Goal: Task Accomplishment & Management: Manage account settings

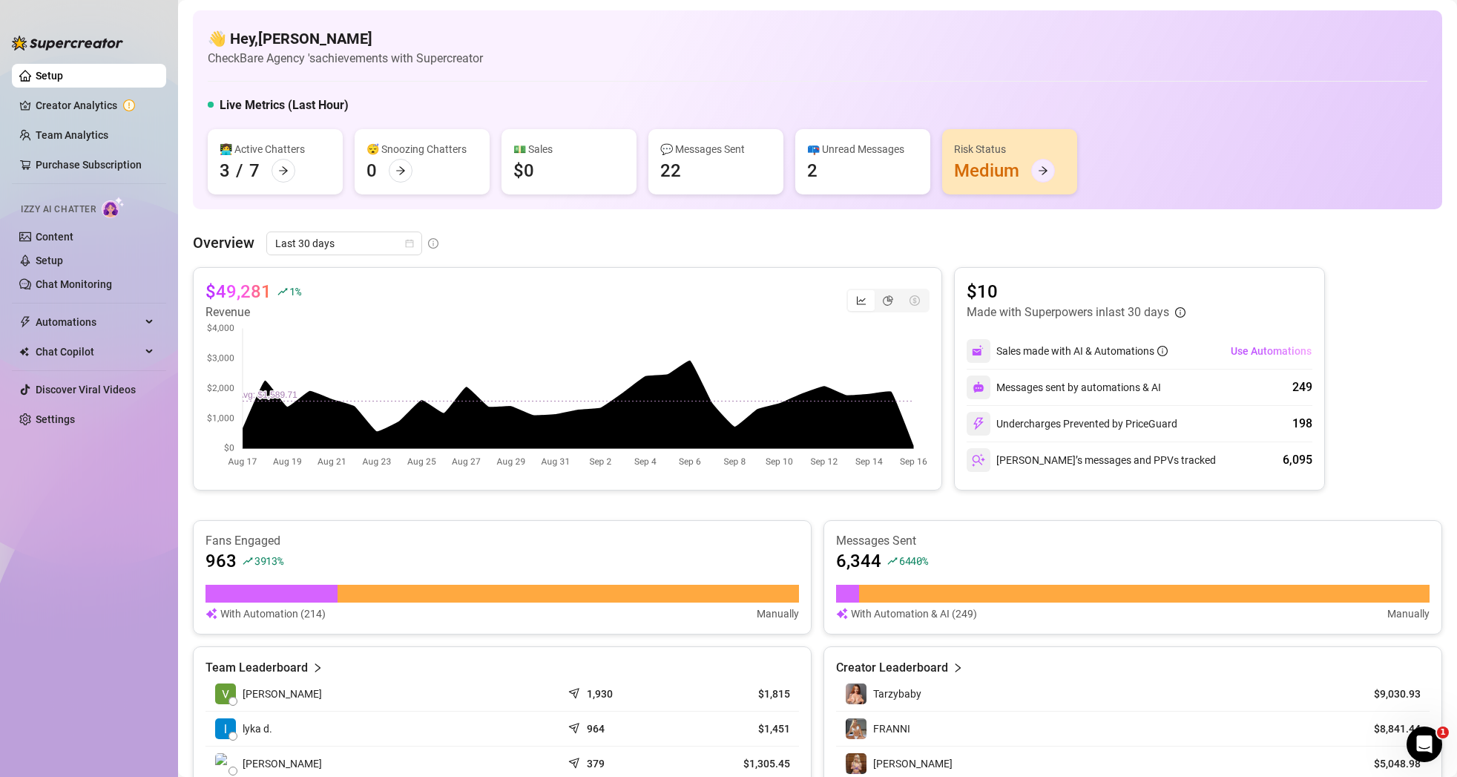
click at [1049, 167] on div at bounding box center [1043, 171] width 24 height 24
click at [406, 240] on icon "calendar" at bounding box center [410, 244] width 8 height 8
click at [341, 282] on div "Last 24 hours" at bounding box center [343, 273] width 150 height 24
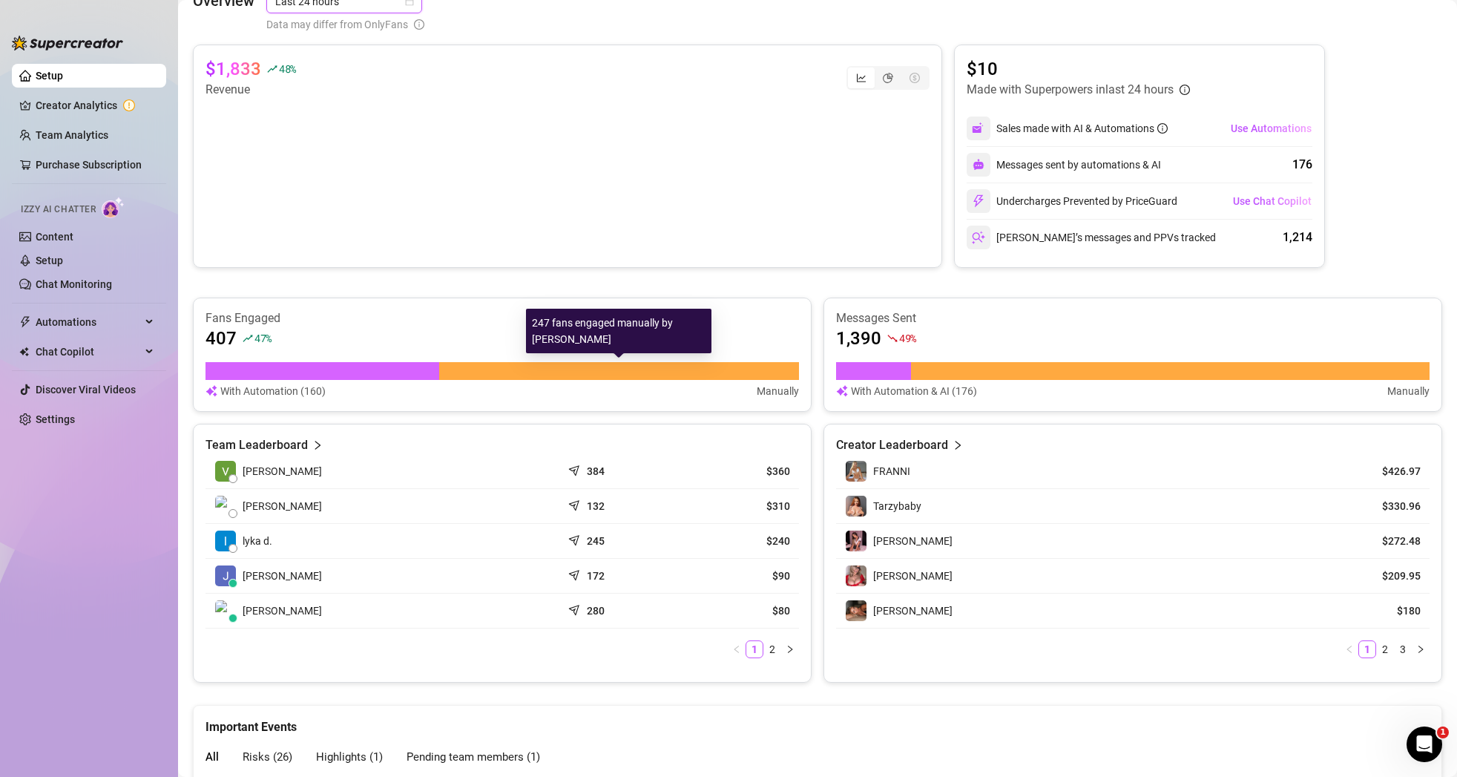
scroll to position [363, 0]
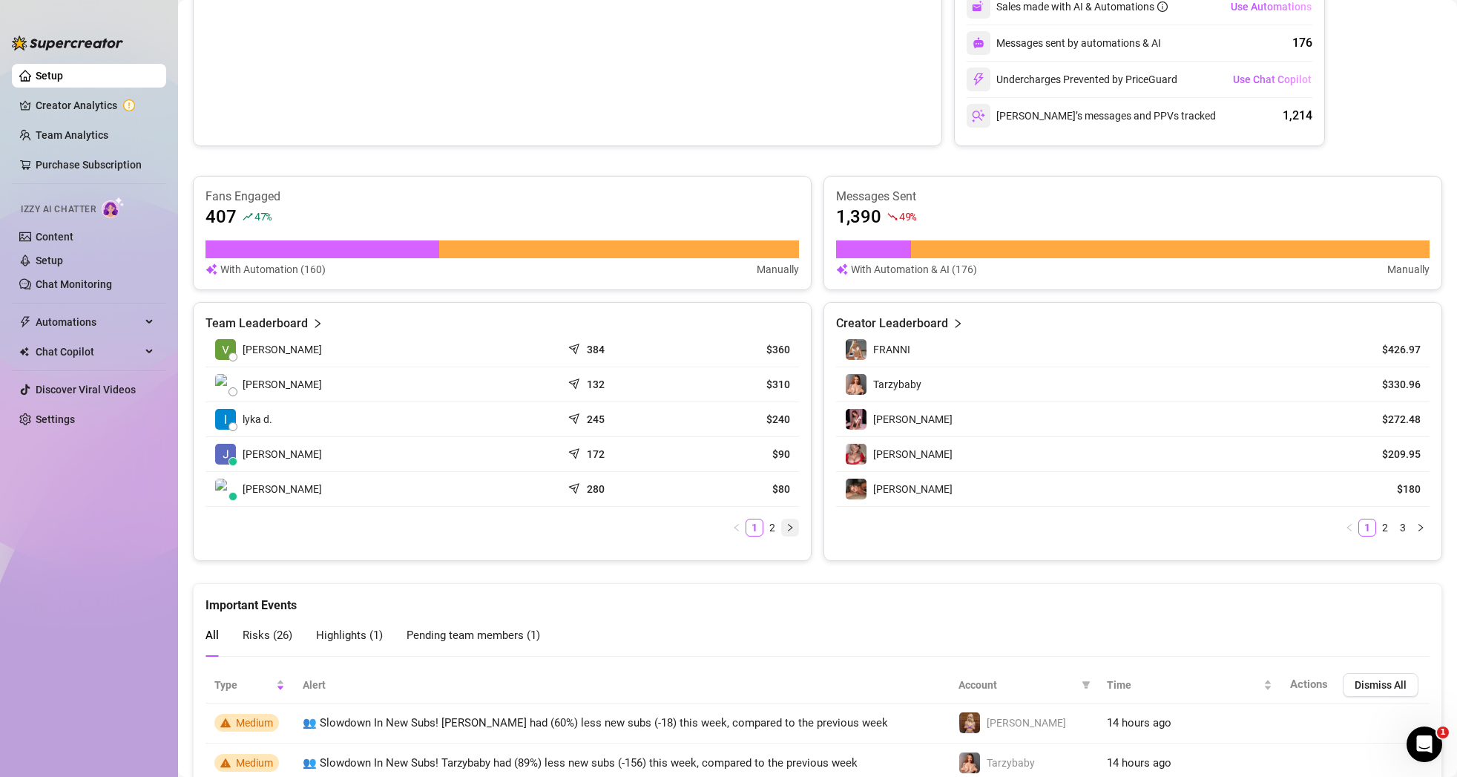
click at [793, 526] on icon "right" at bounding box center [789, 527] width 9 height 9
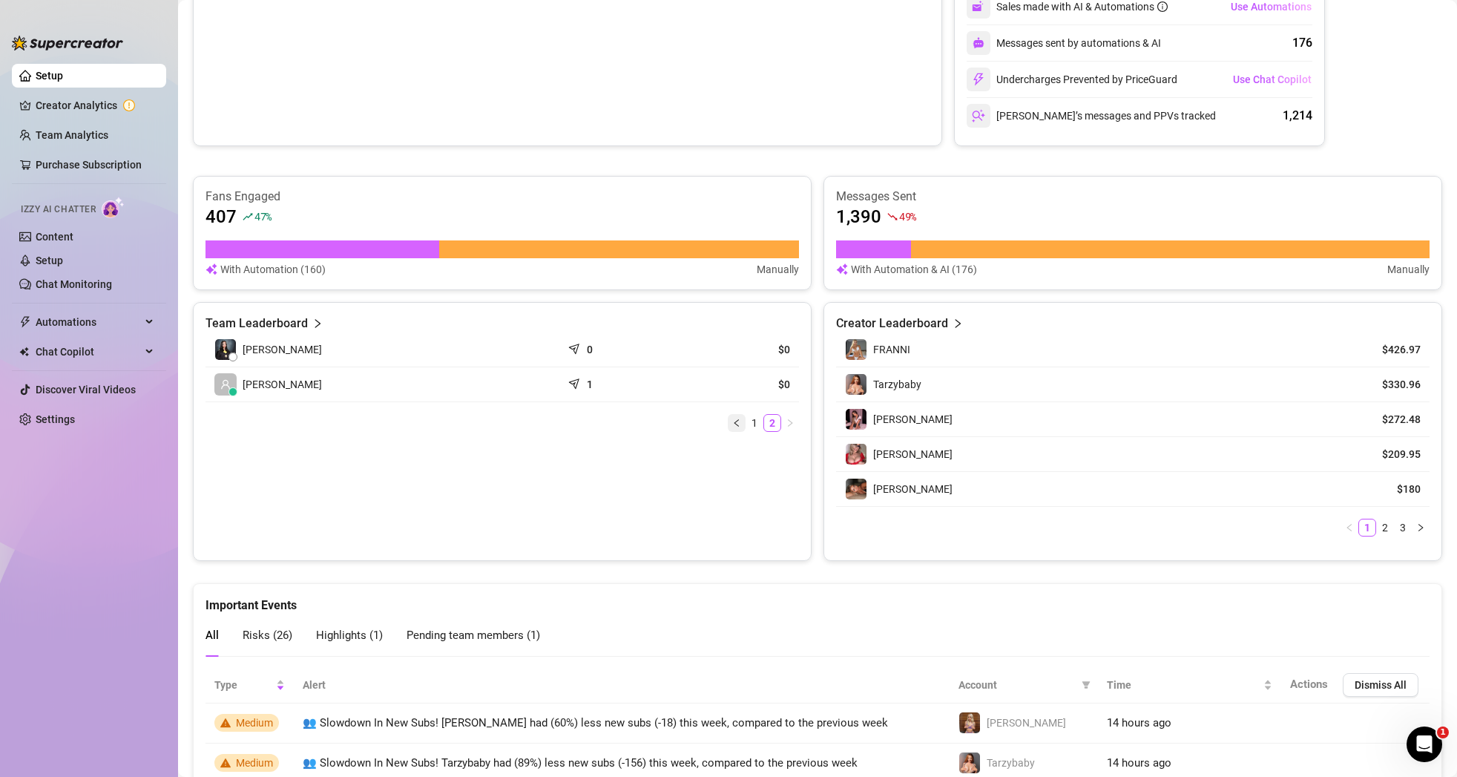
click at [738, 422] on icon "left" at bounding box center [736, 422] width 9 height 9
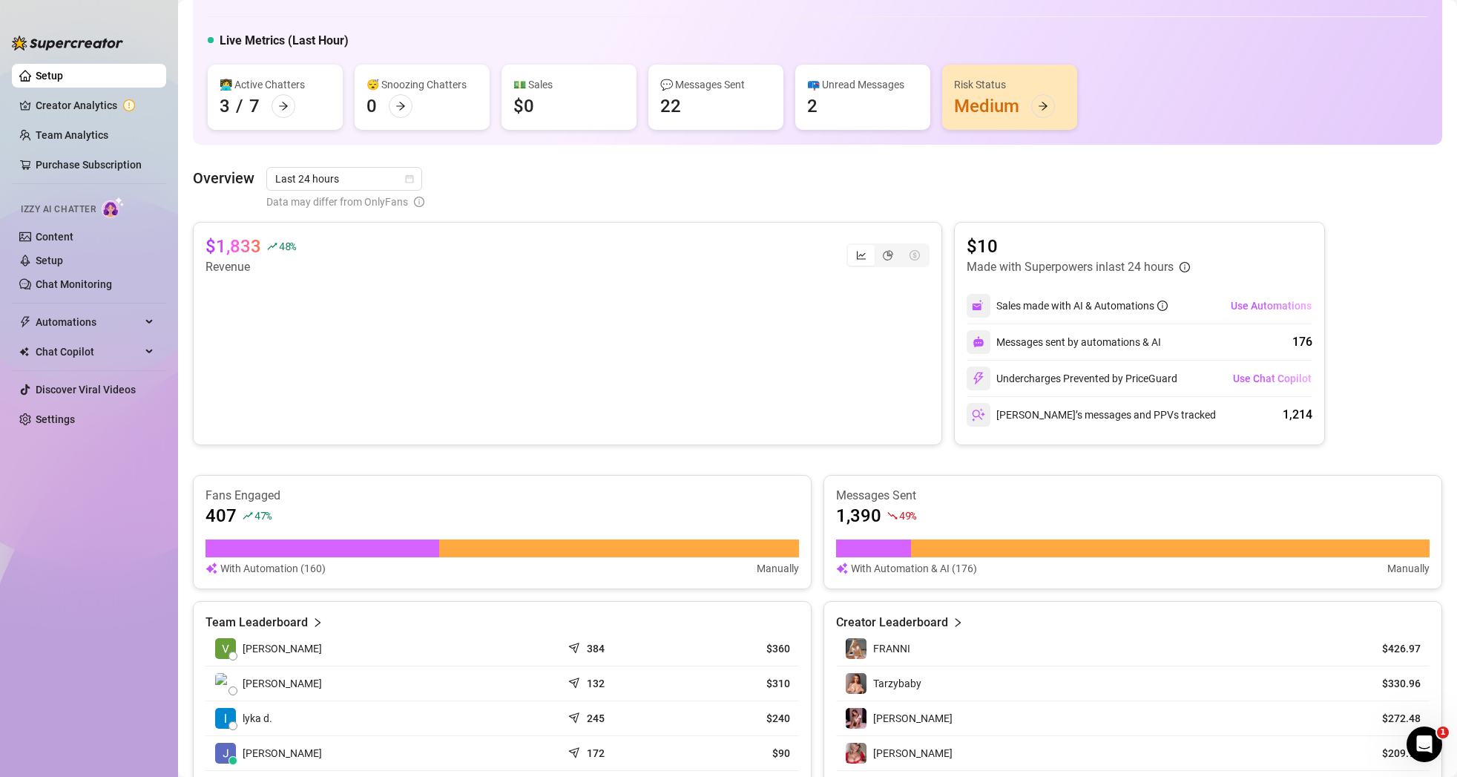
scroll to position [0, 0]
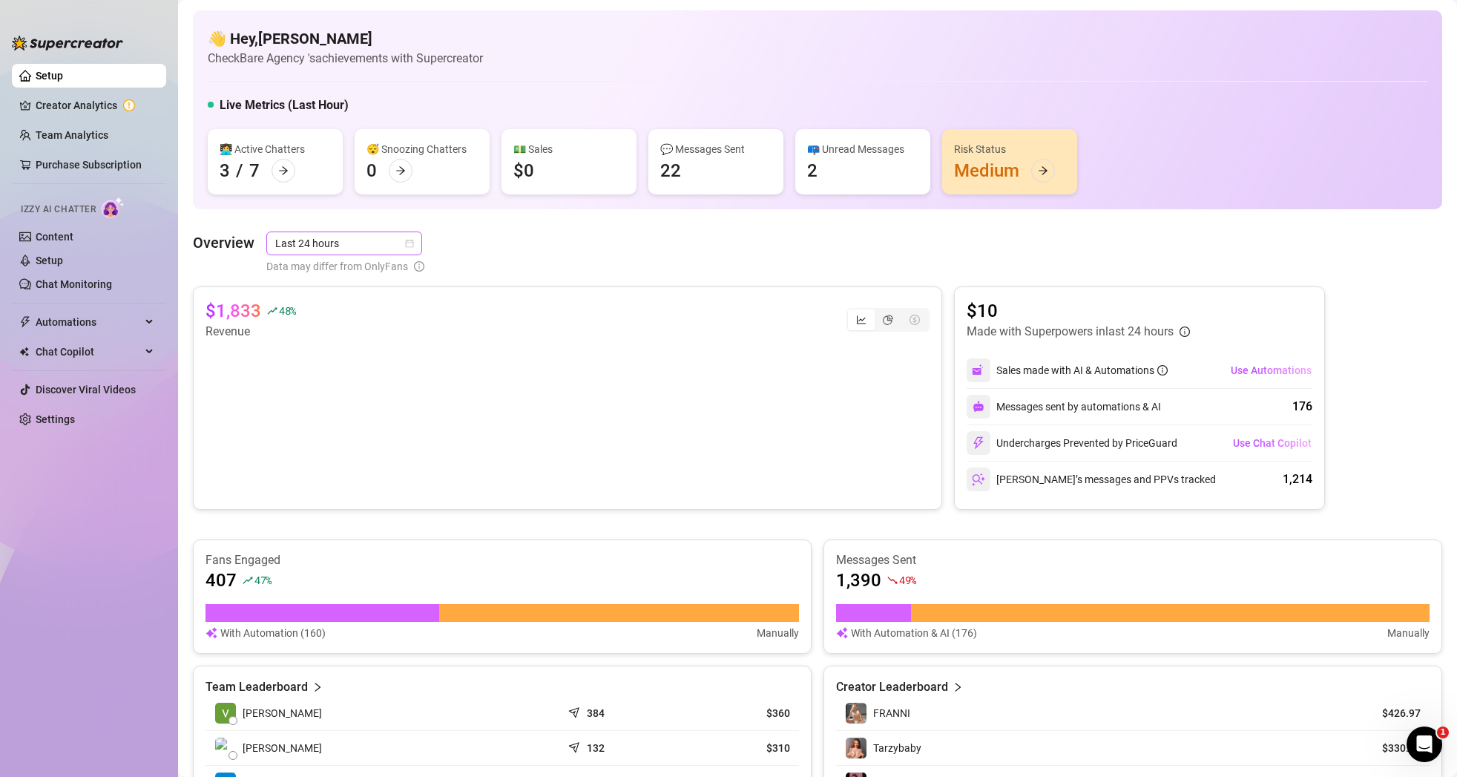
click at [418, 251] on div "Last 24 hours" at bounding box center [344, 243] width 156 height 24
click at [335, 369] on div "Custom date" at bounding box center [343, 368] width 132 height 16
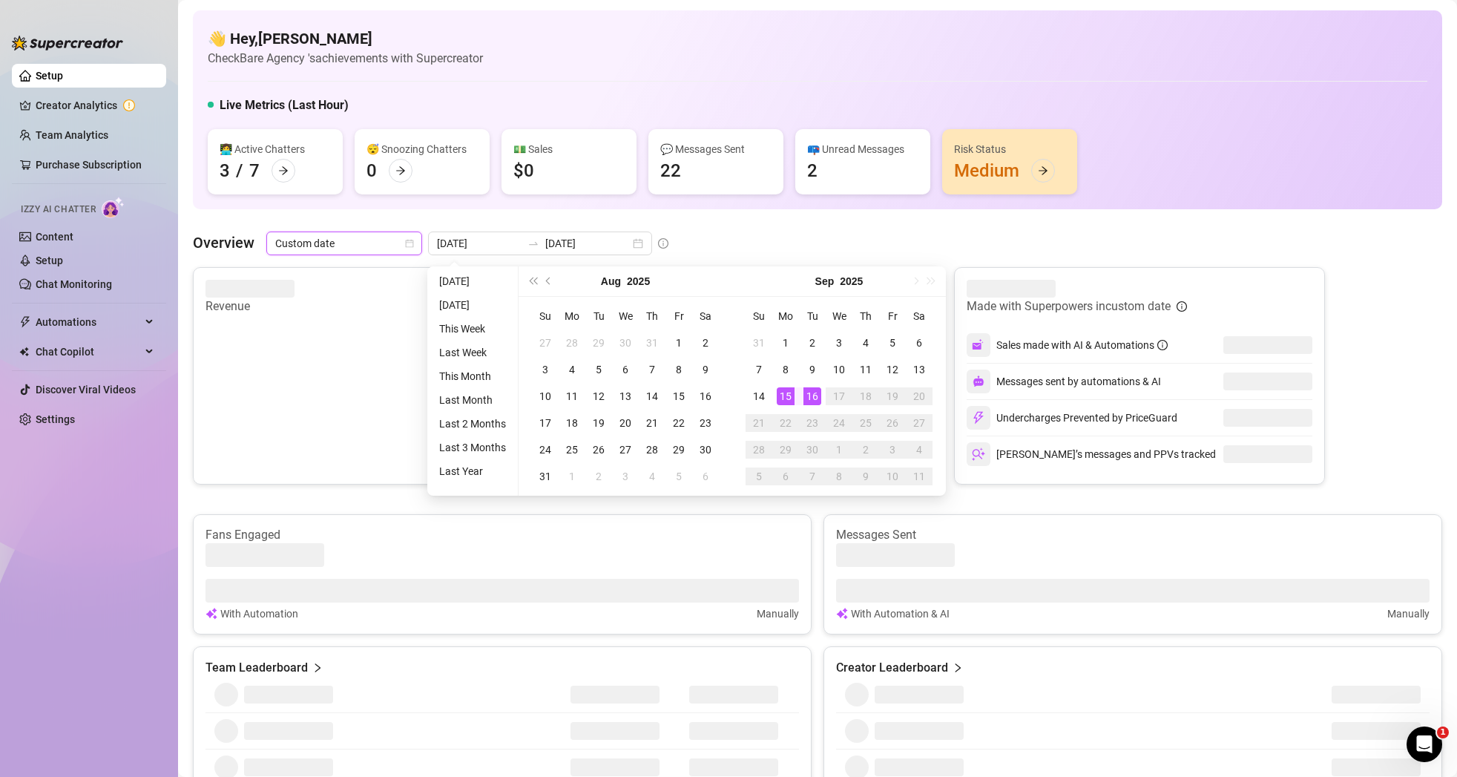
type input "[DATE]"
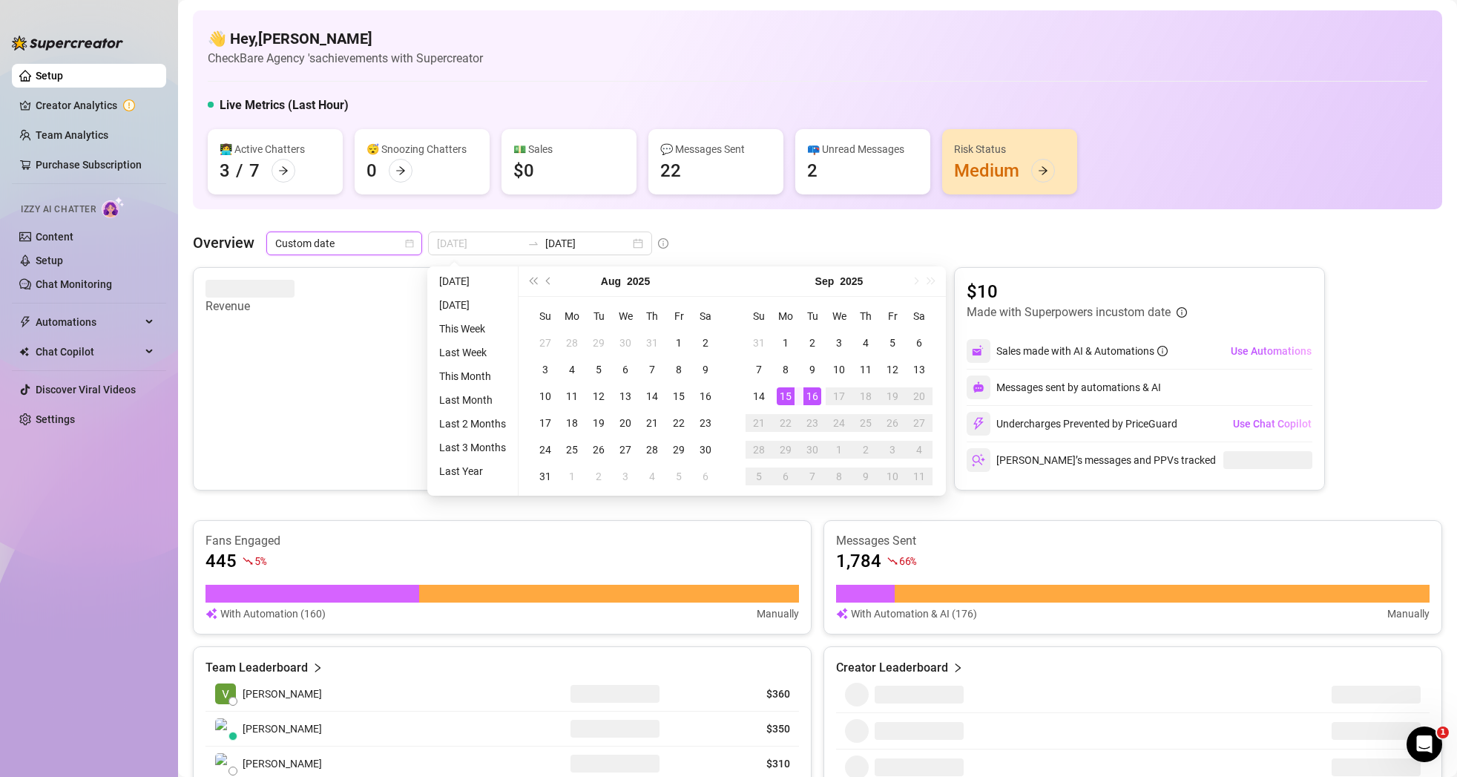
click at [777, 392] on div "15" at bounding box center [786, 396] width 18 height 18
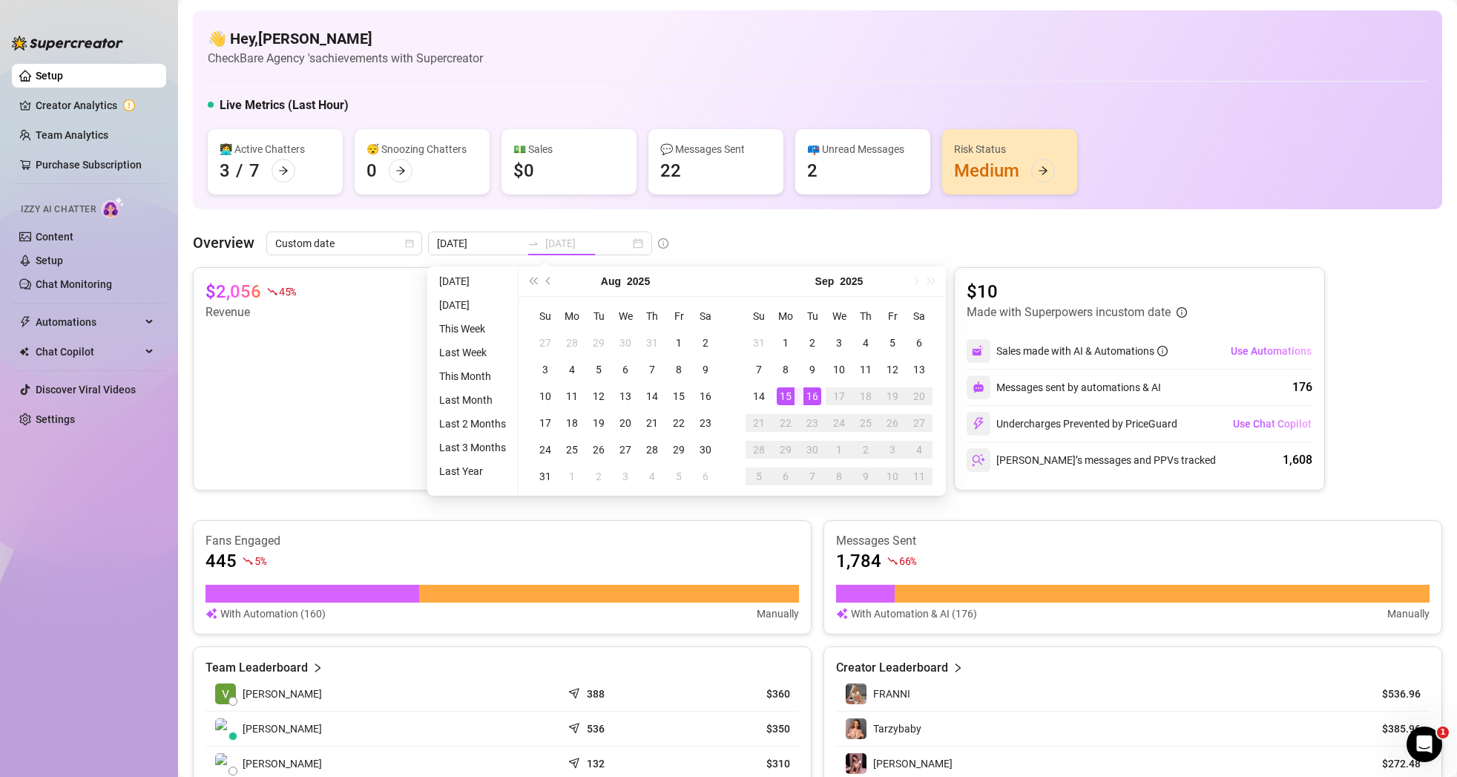
click at [785, 397] on div "15" at bounding box center [786, 396] width 18 height 18
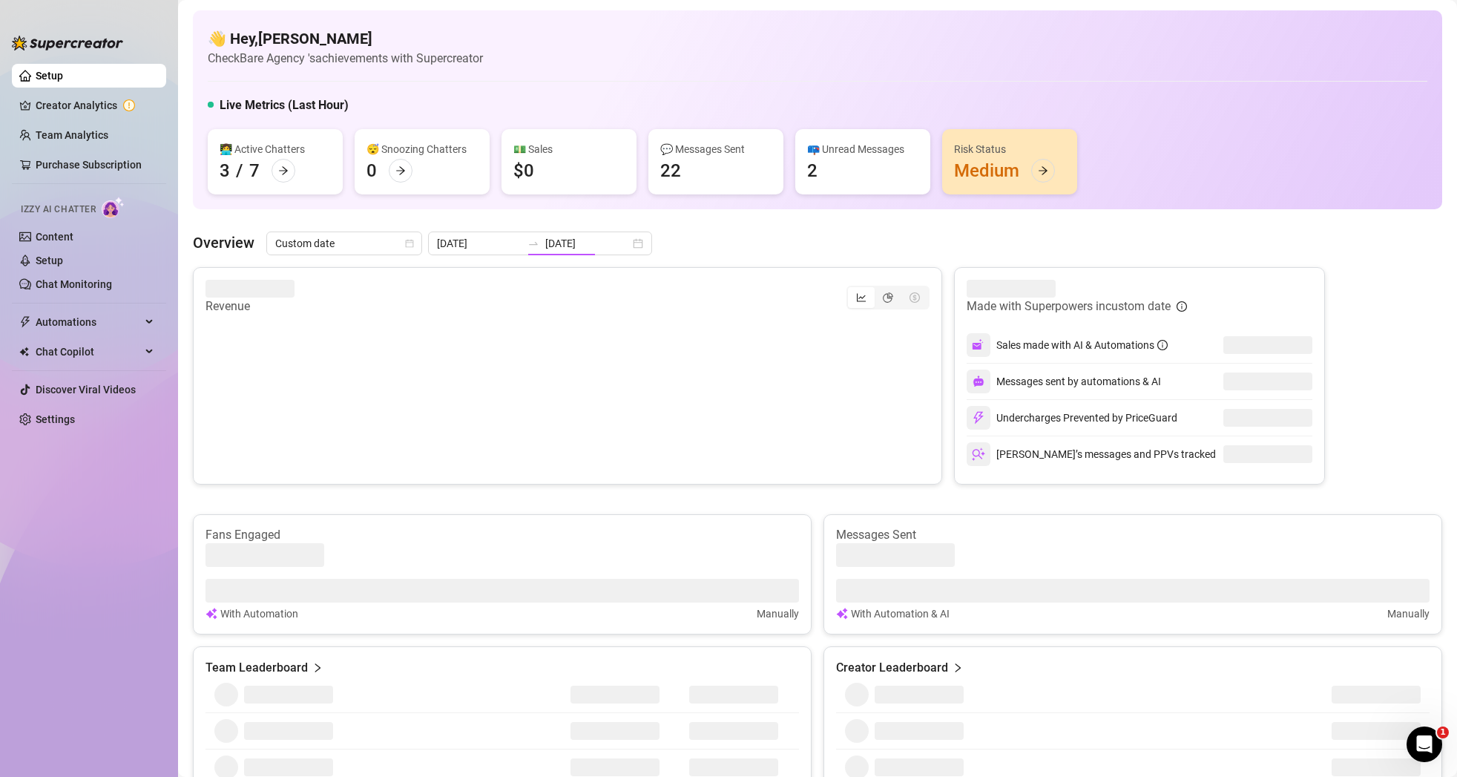
type input "[DATE]"
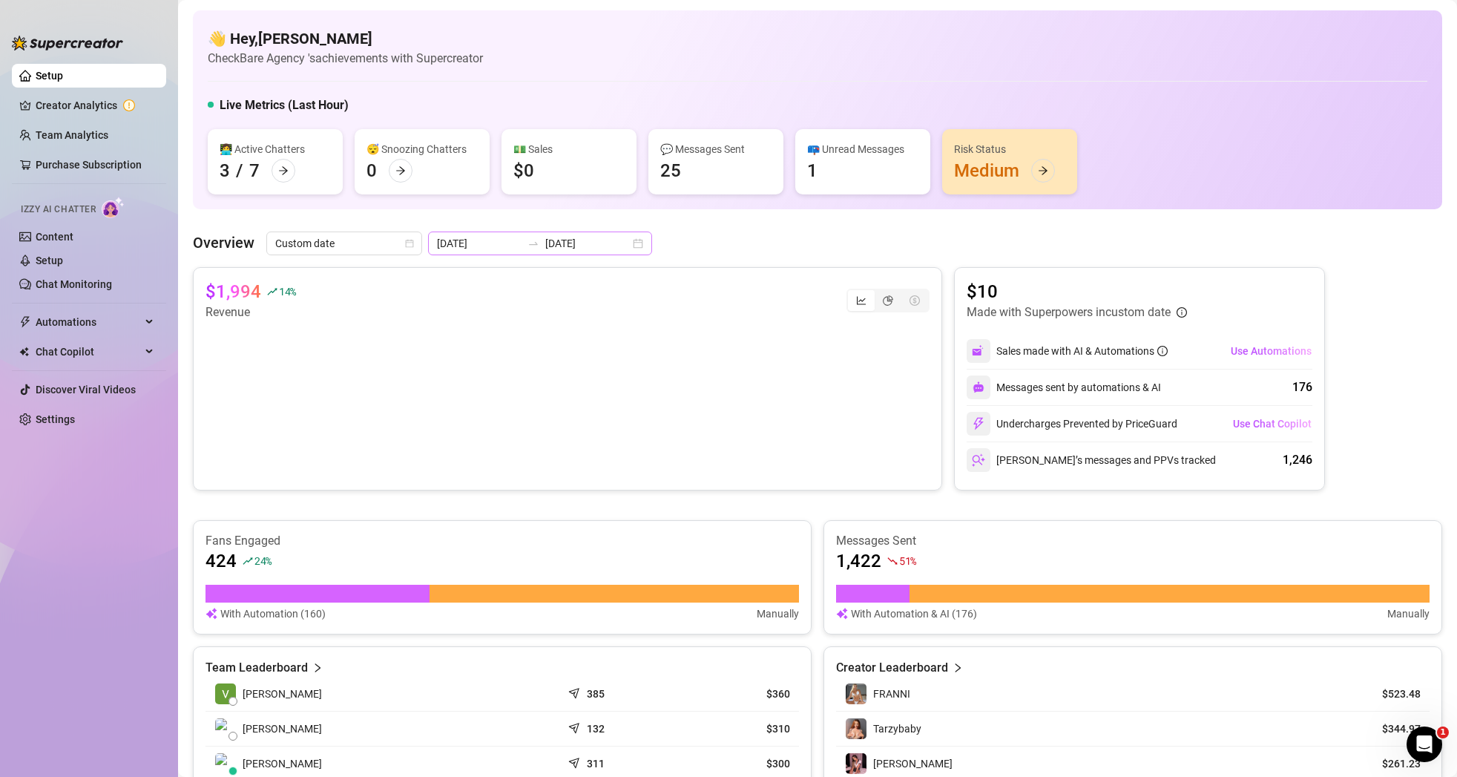
click at [607, 249] on div "[DATE] [DATE]" at bounding box center [540, 243] width 224 height 24
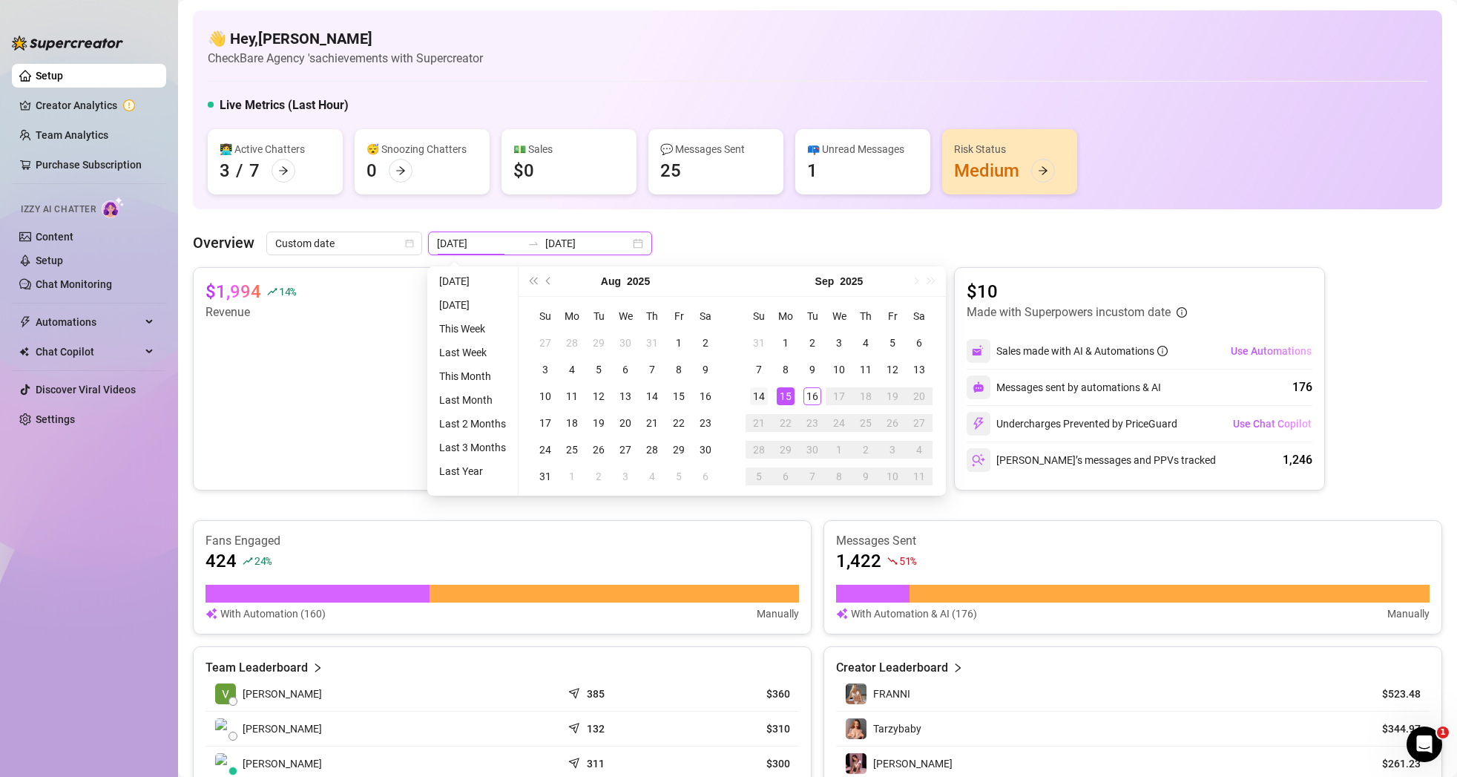
type input "[DATE]"
click at [764, 393] on div "14" at bounding box center [759, 396] width 18 height 18
click at [763, 397] on div "14" at bounding box center [759, 396] width 18 height 18
type input "[DATE]"
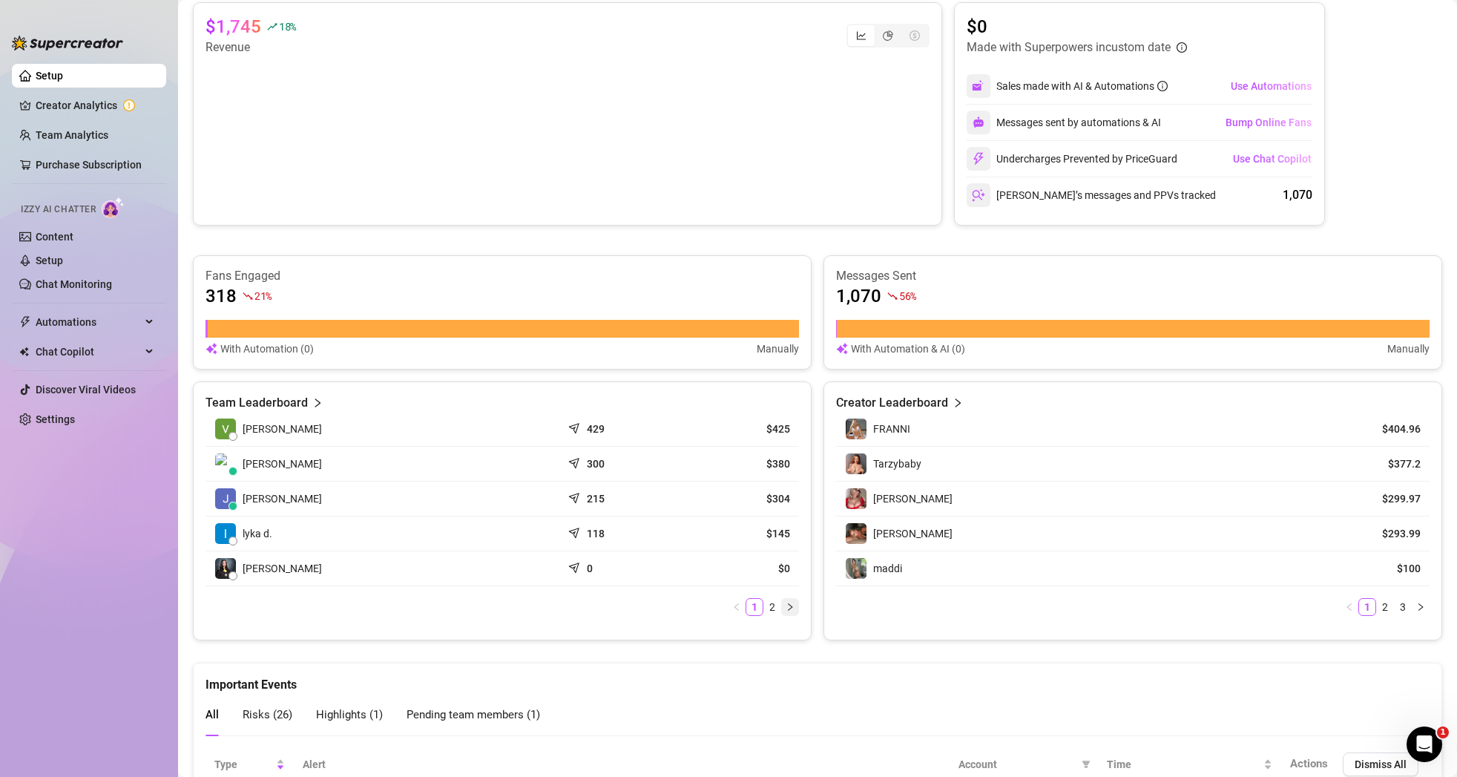
scroll to position [263, 0]
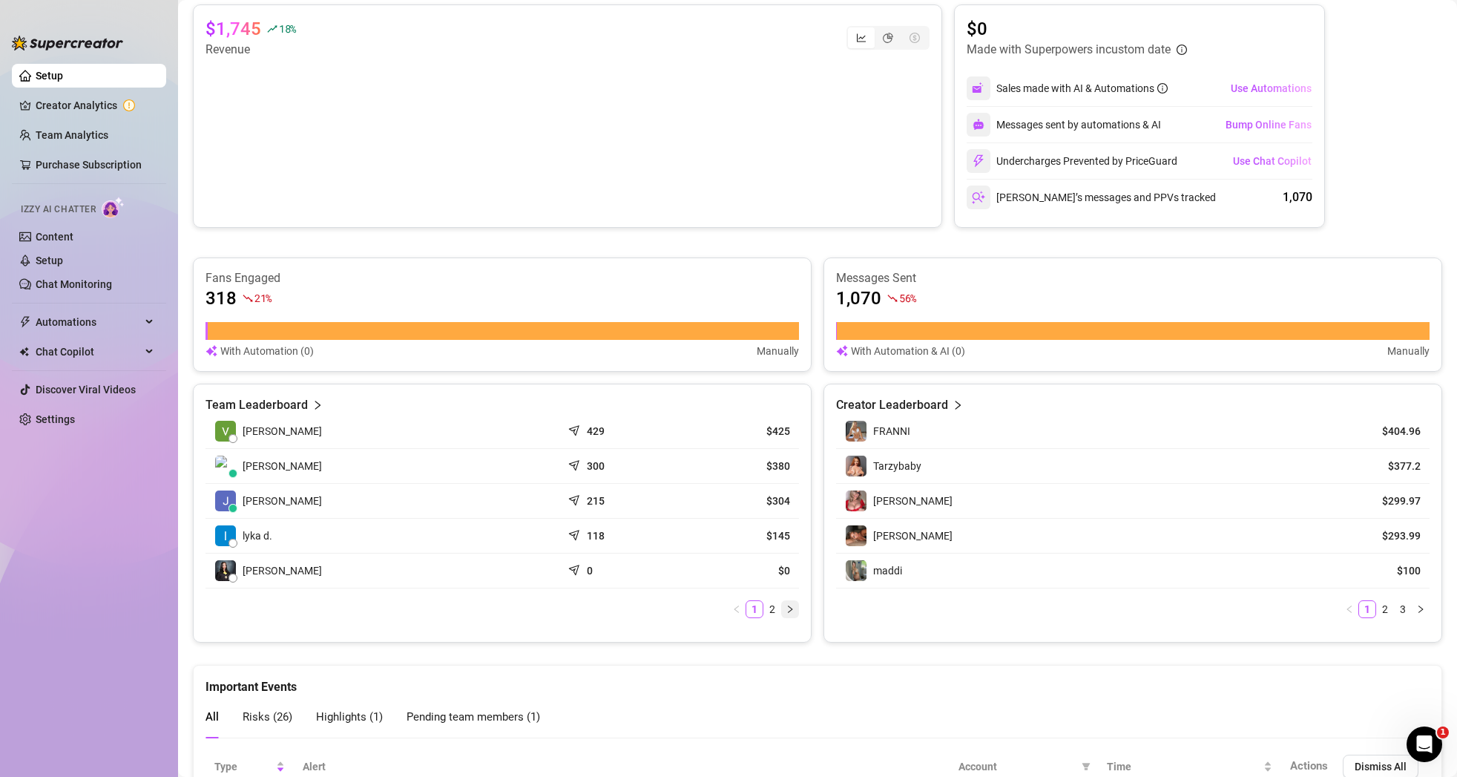
click at [792, 601] on button "button" at bounding box center [790, 609] width 18 height 18
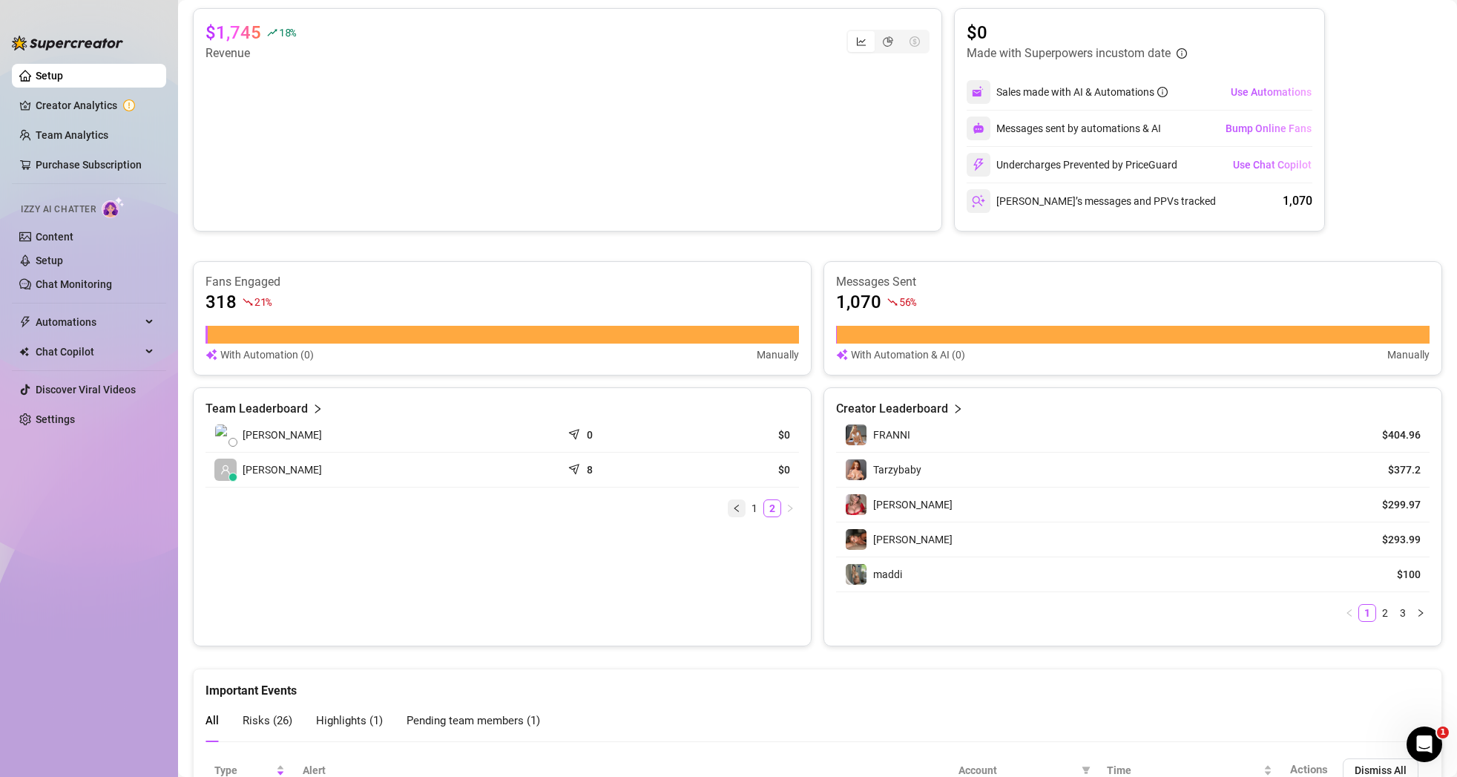
click at [744, 510] on button "button" at bounding box center [737, 508] width 18 height 18
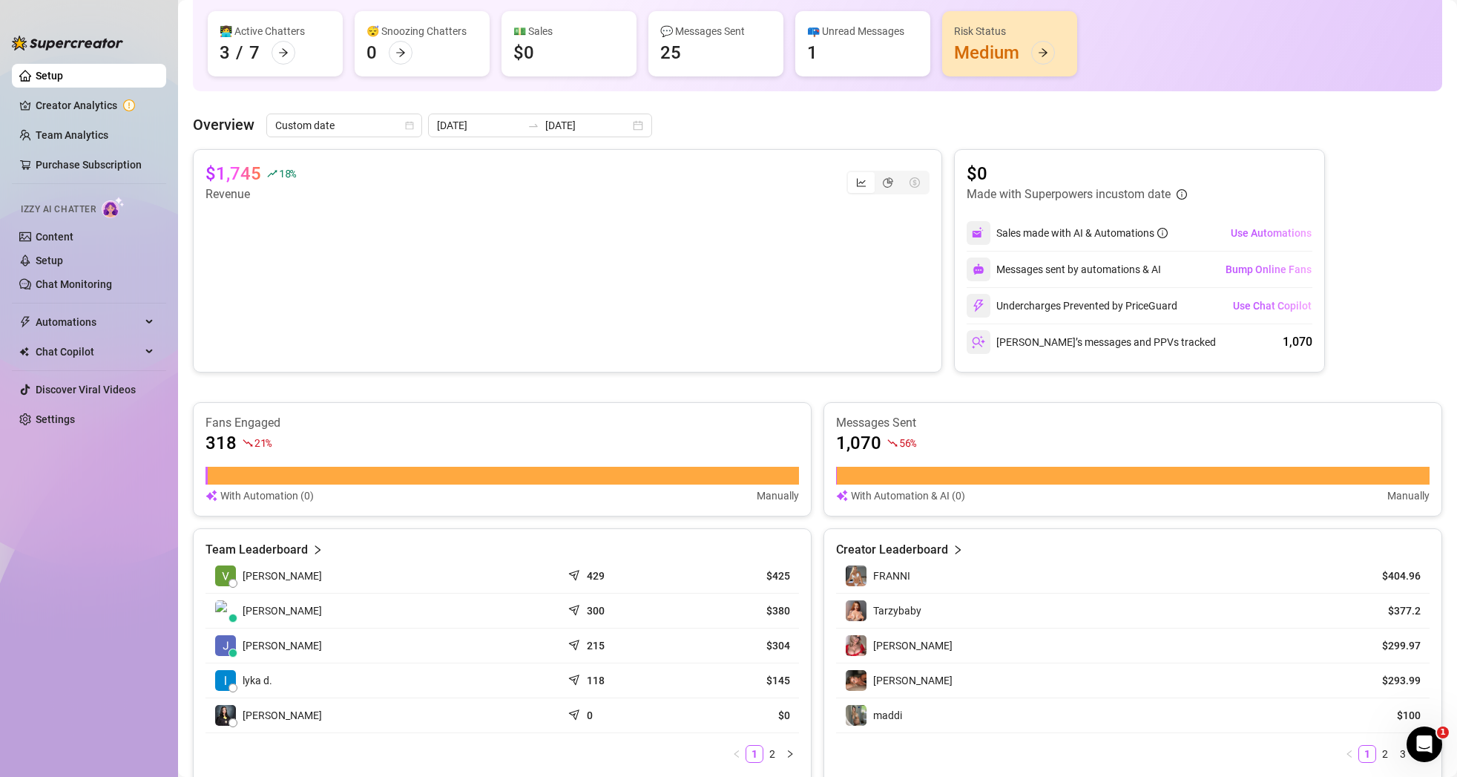
scroll to position [0, 0]
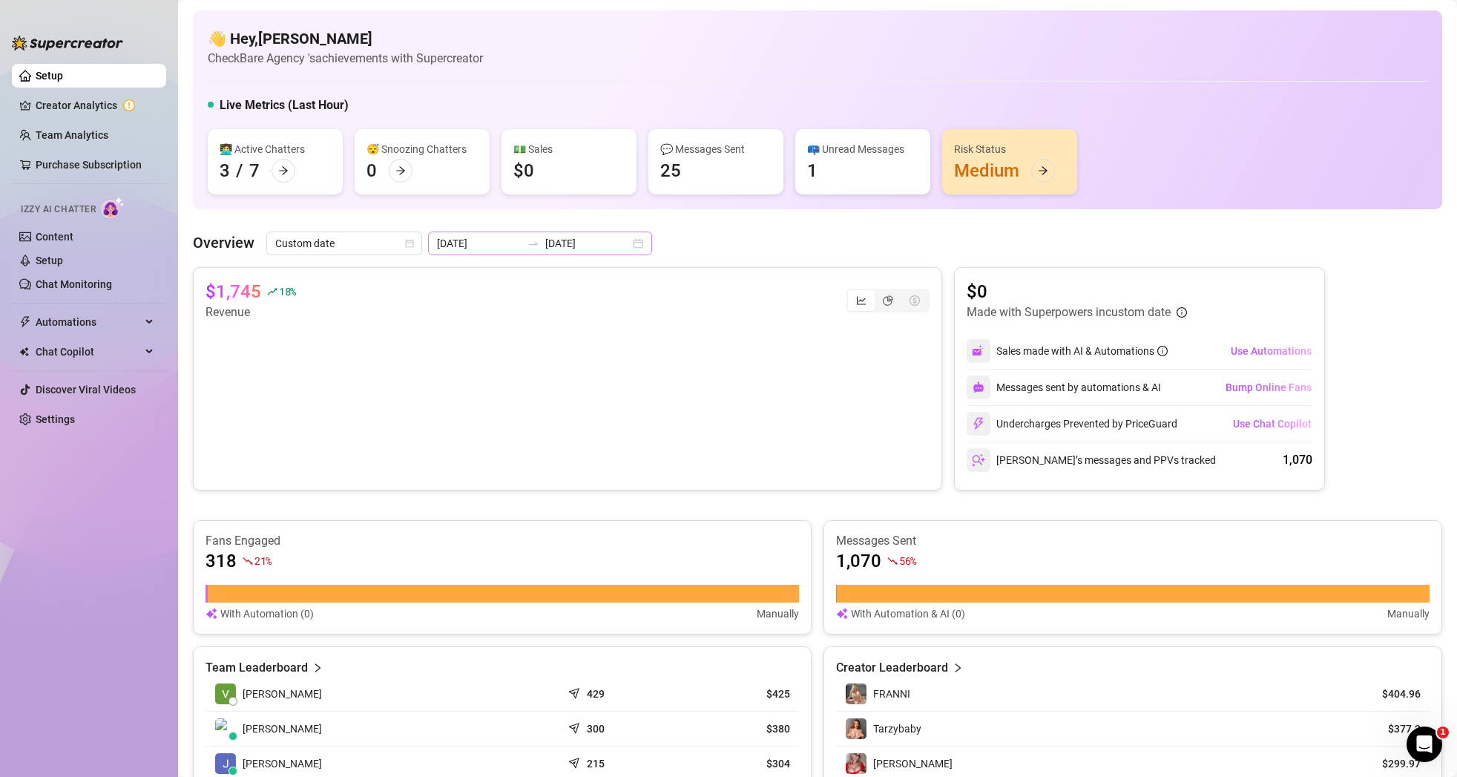
click at [613, 242] on div "[DATE] [DATE]" at bounding box center [540, 243] width 224 height 24
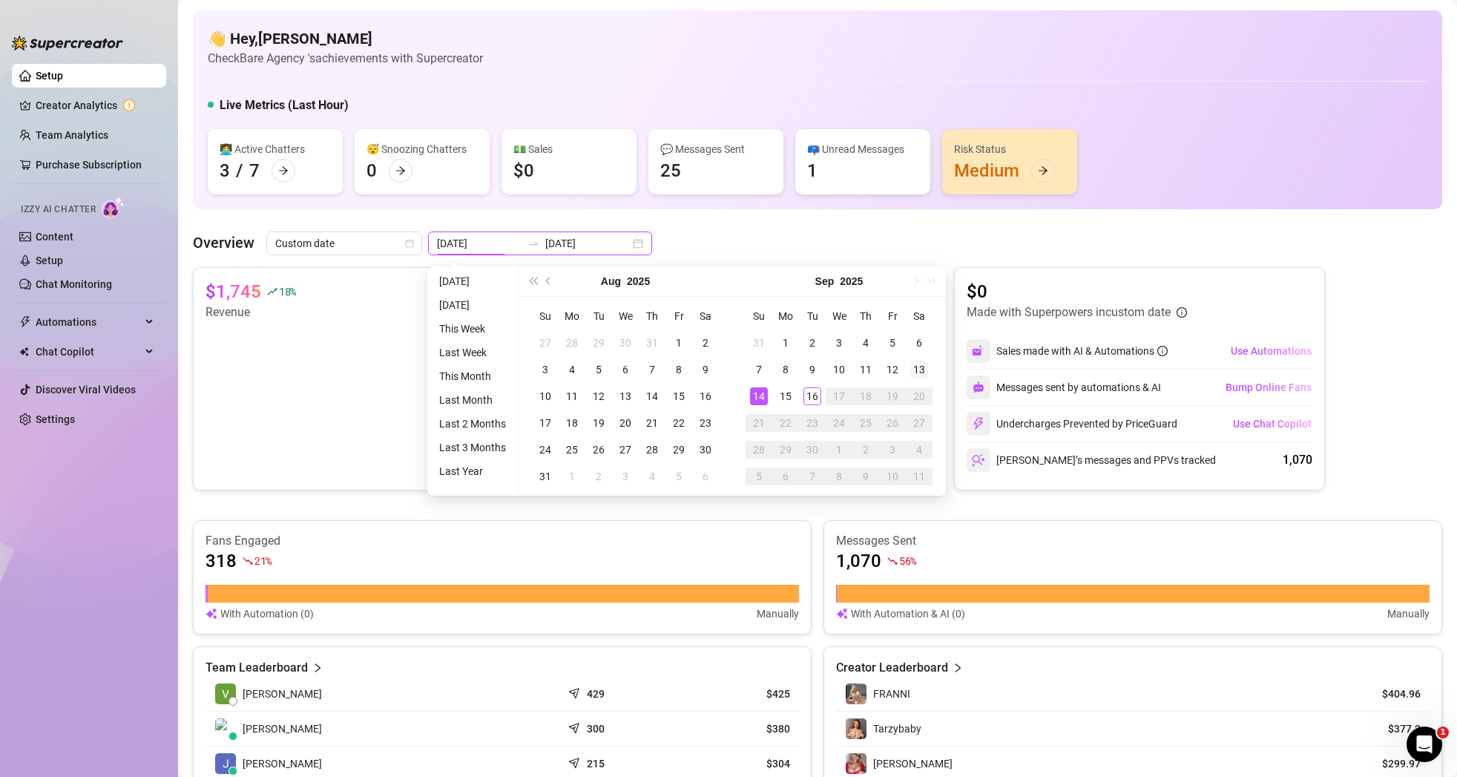
type input "[DATE]"
click at [919, 366] on div "13" at bounding box center [919, 369] width 18 height 18
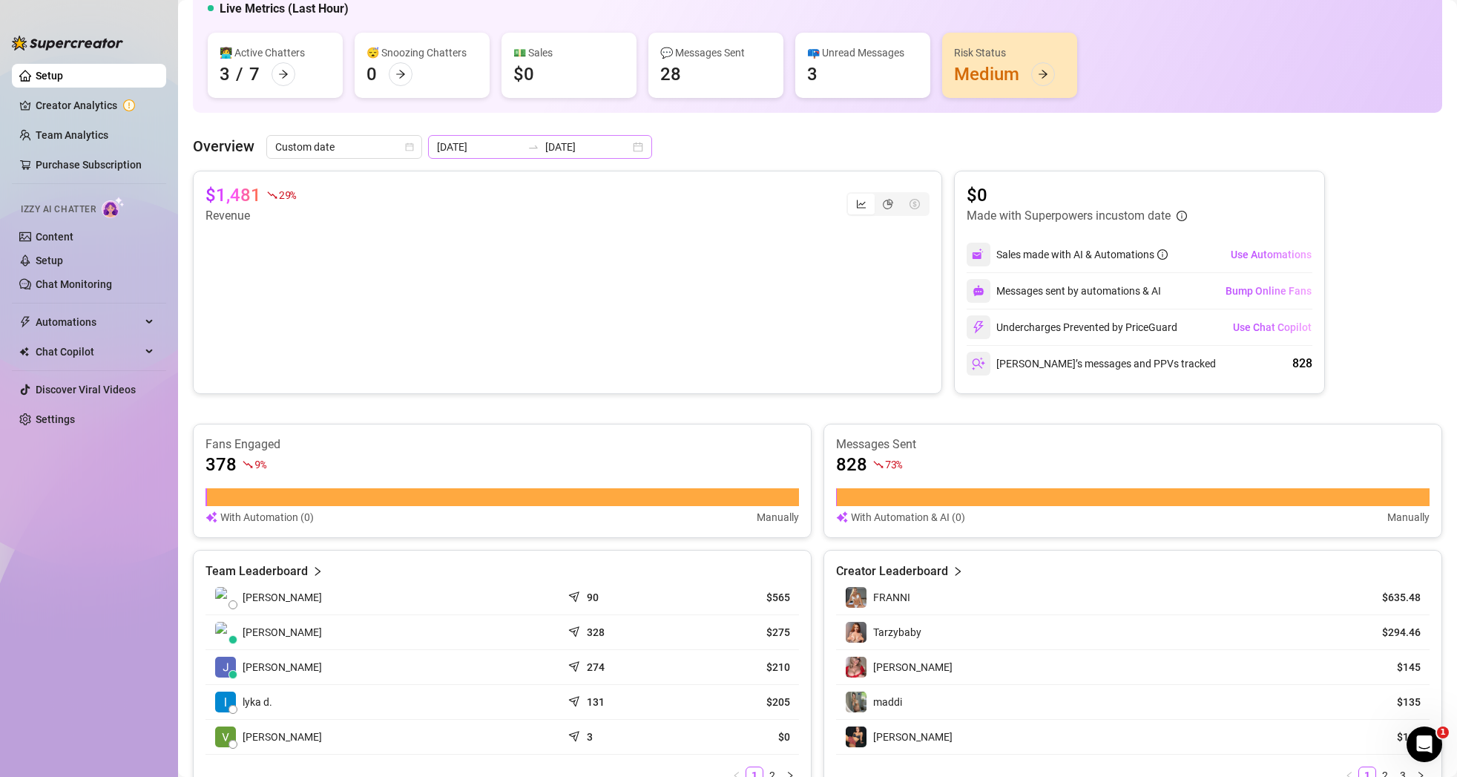
scroll to position [95, 0]
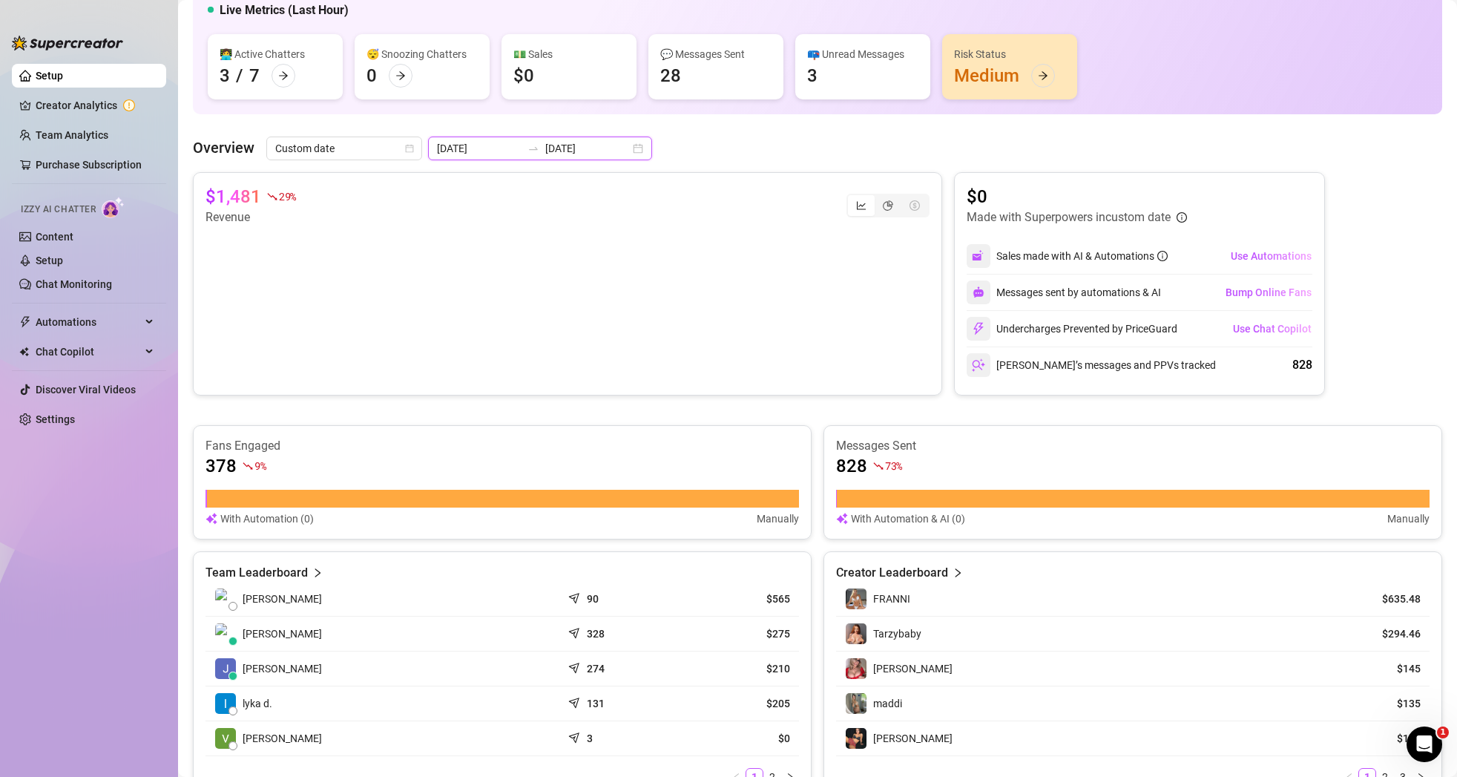
click at [593, 154] on input "[DATE]" at bounding box center [587, 148] width 85 height 16
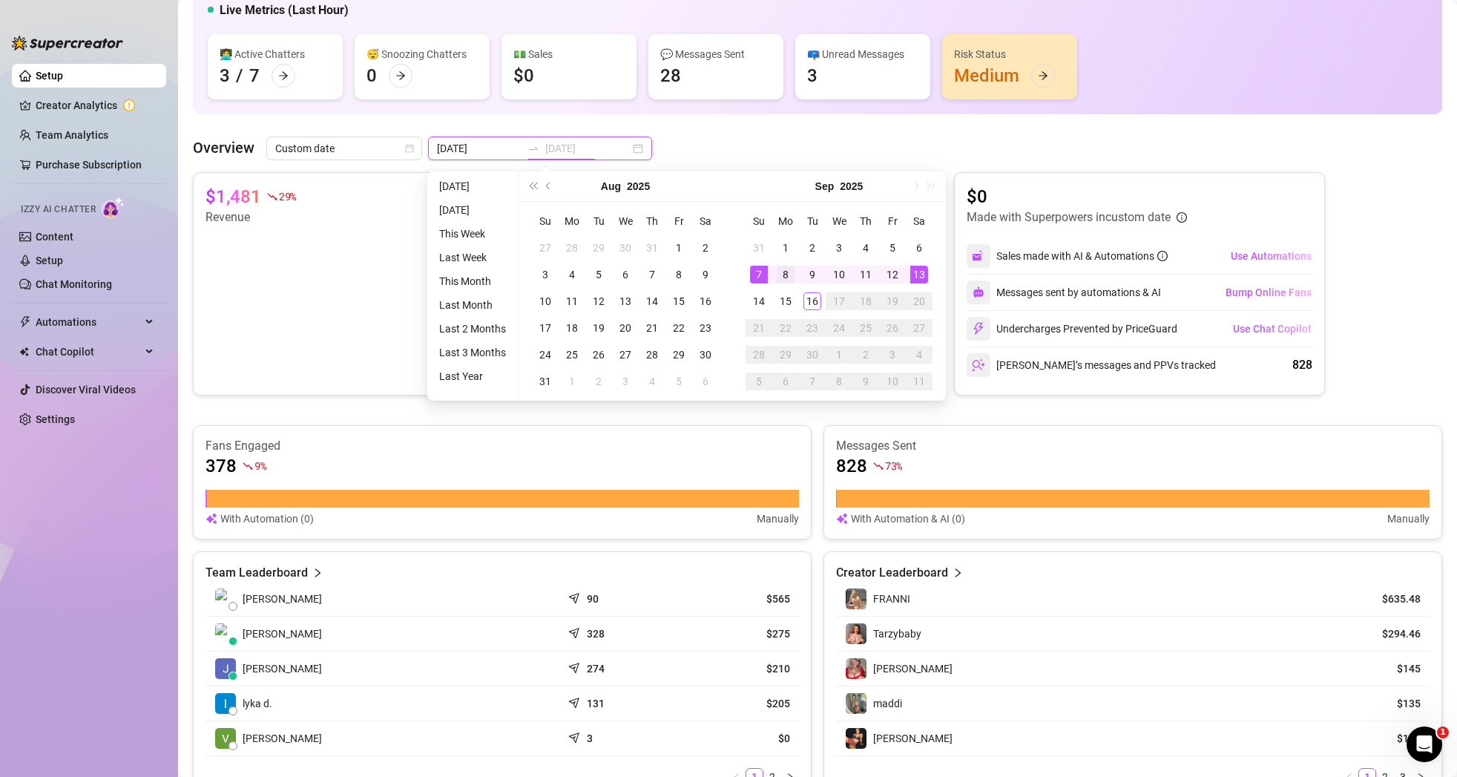
type input "[DATE]"
click at [780, 270] on div "8" at bounding box center [786, 275] width 18 height 18
click at [757, 299] on div "14" at bounding box center [759, 301] width 18 height 18
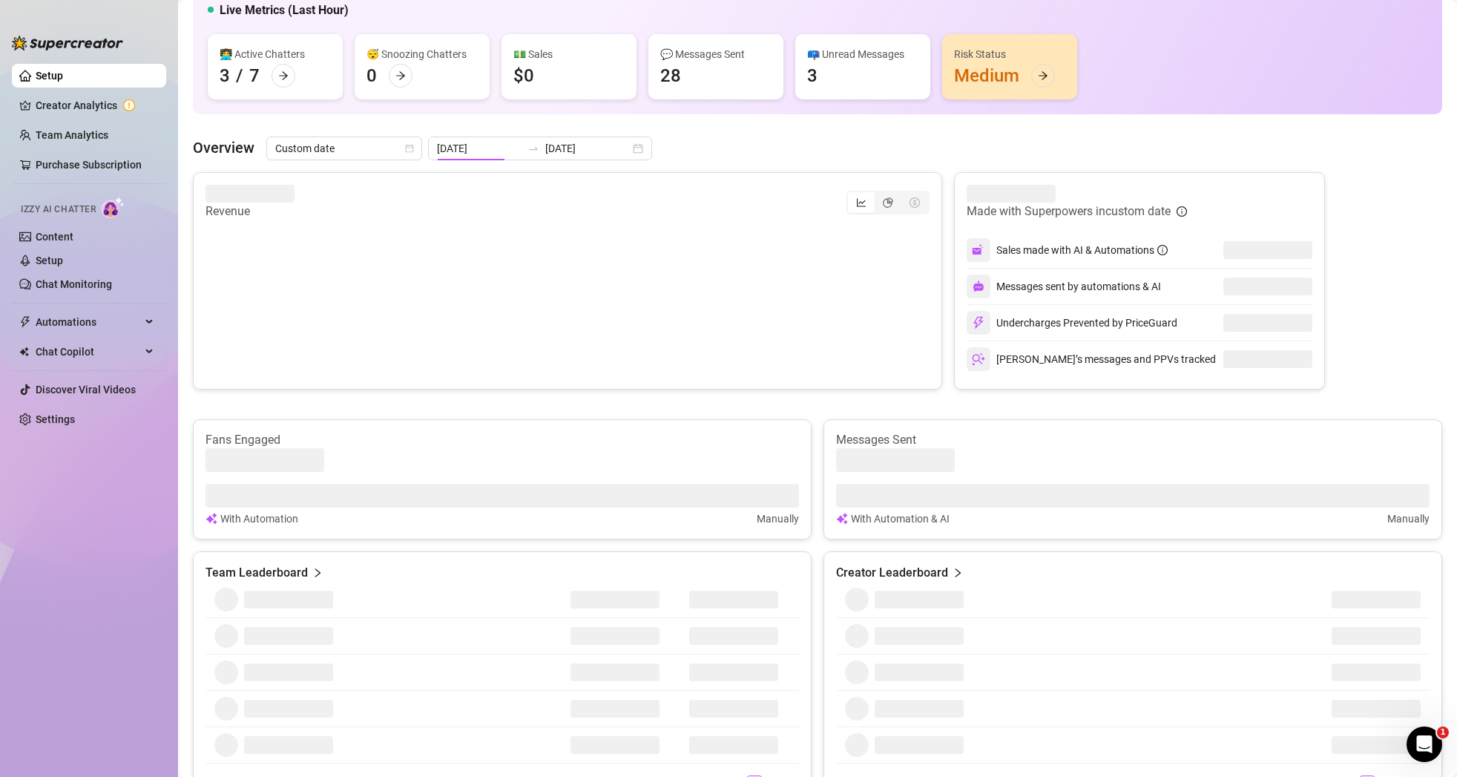
type input "[DATE]"
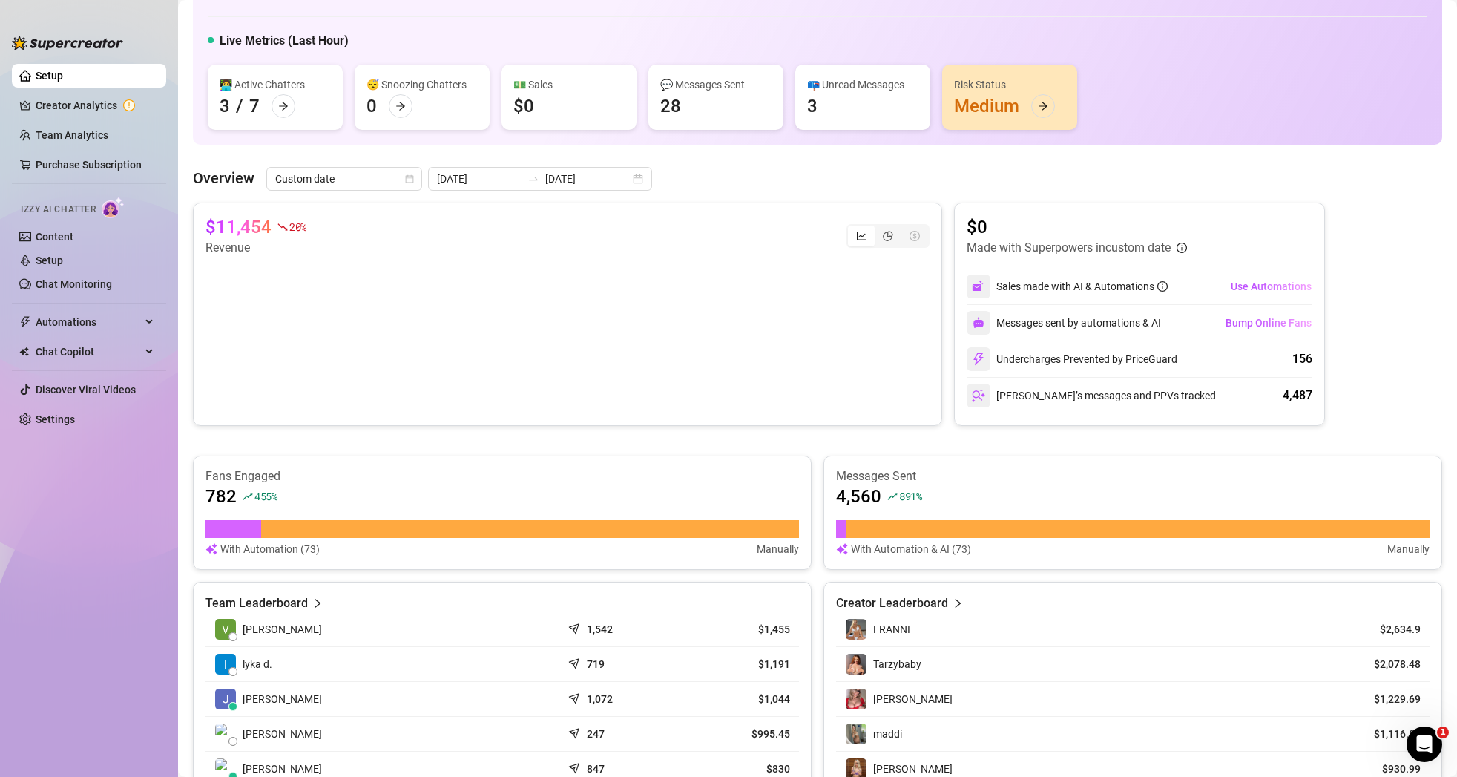
scroll to position [74, 0]
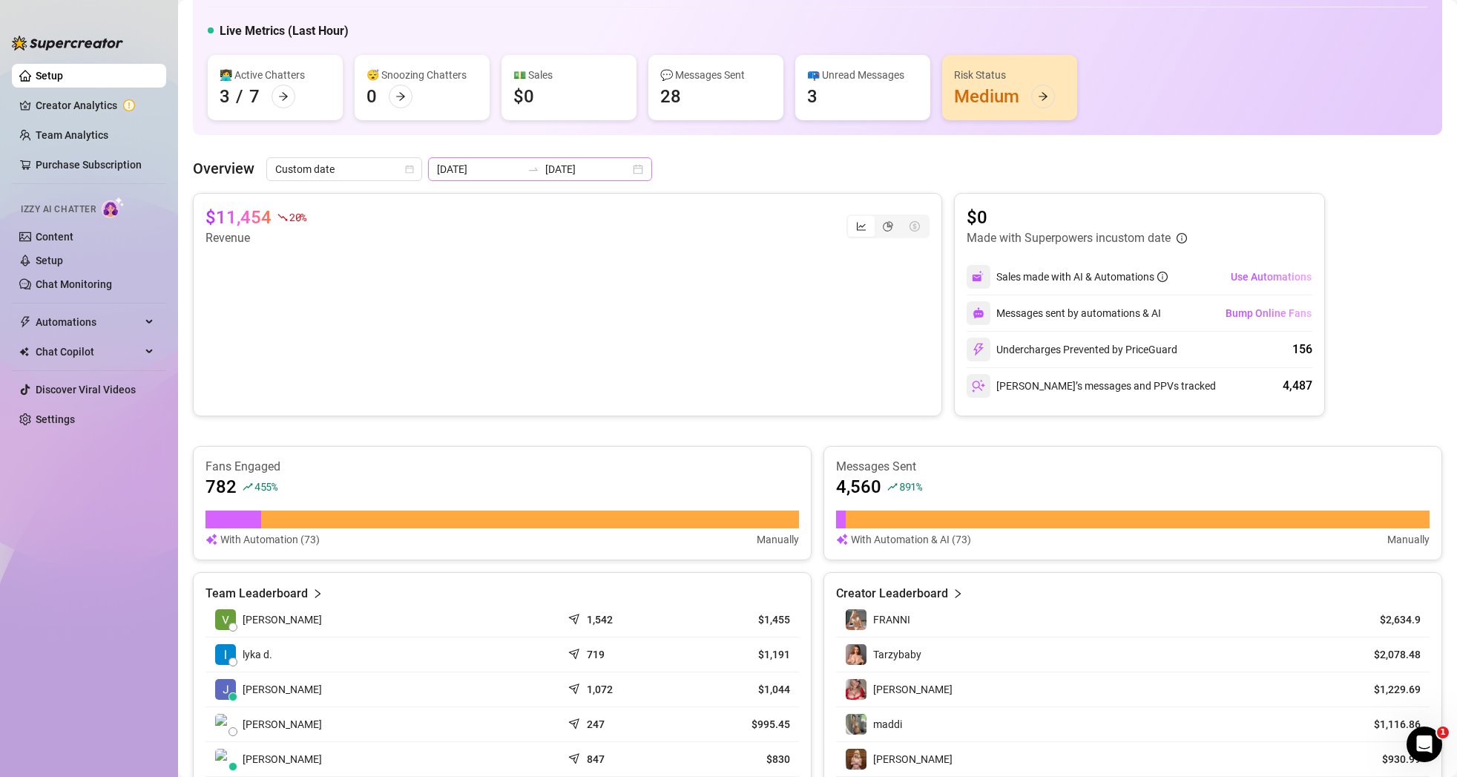
click at [606, 170] on div "[DATE] [DATE]" at bounding box center [540, 169] width 224 height 24
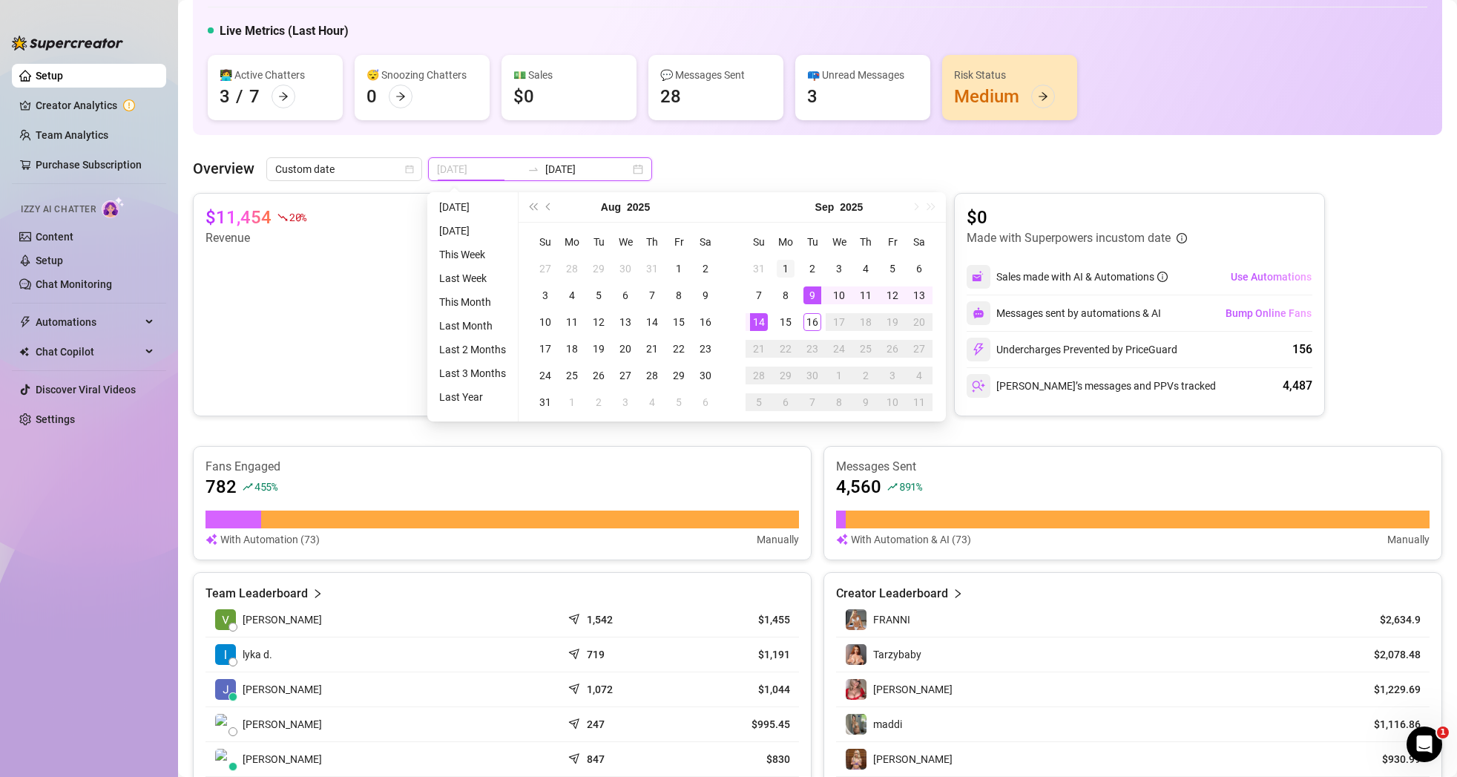
type input "[DATE]"
click at [785, 268] on div "1" at bounding box center [786, 269] width 18 height 18
type input "[DATE]"
click at [754, 294] on div "7" at bounding box center [759, 295] width 18 height 18
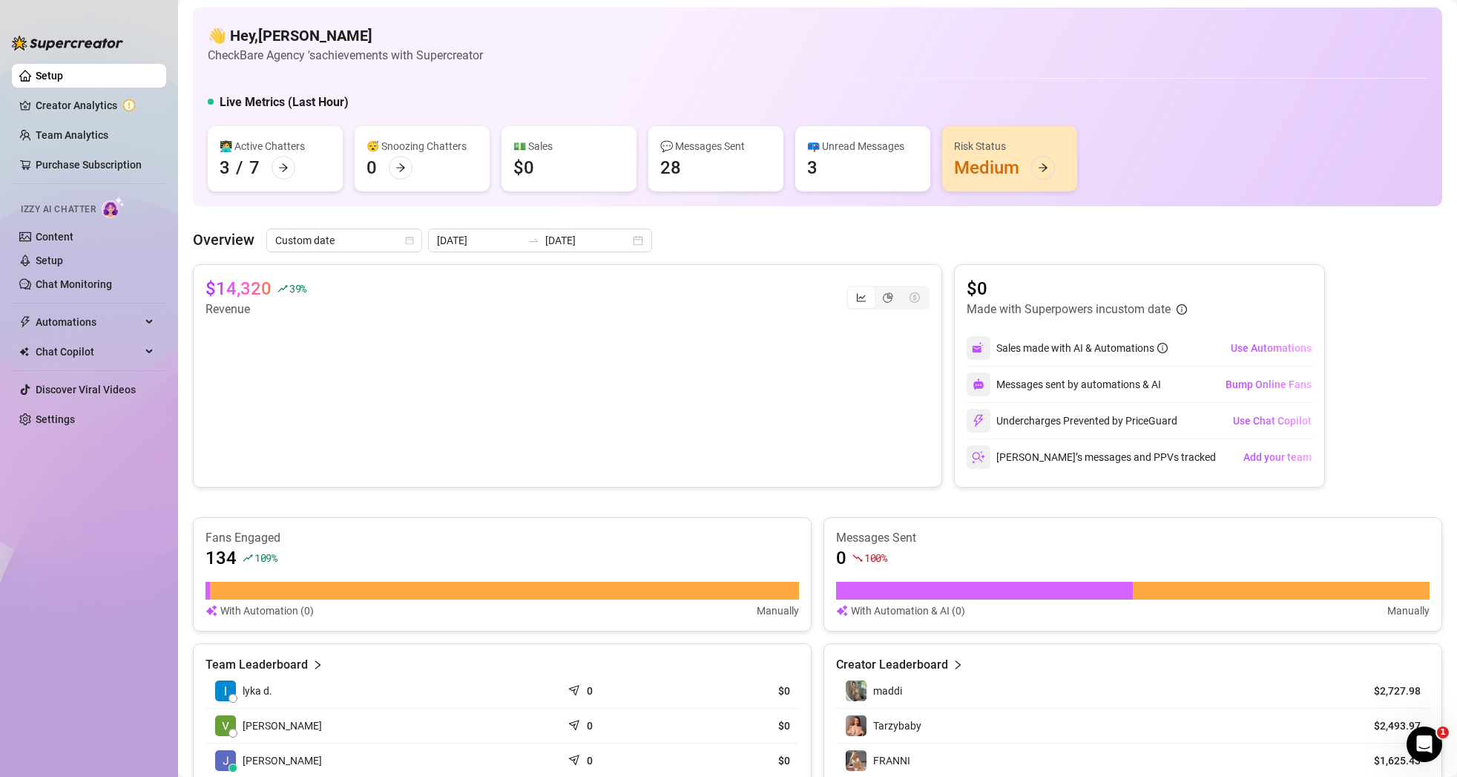
scroll to position [0, 0]
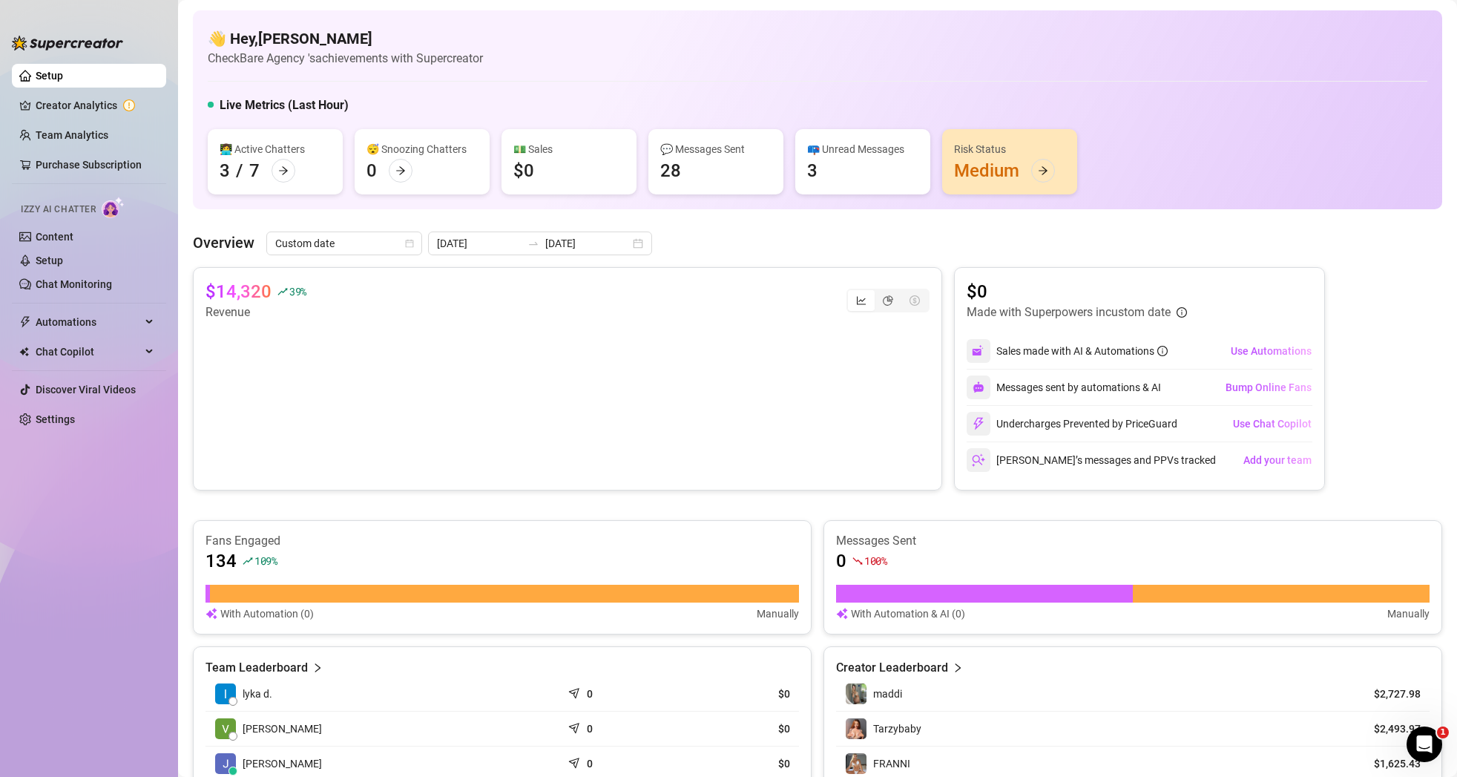
click at [80, 93] on ul "Setup Creator Analytics Team Analytics Purchase Subscription Izzy AI Chatter Co…" at bounding box center [89, 407] width 154 height 699
click at [77, 105] on link "Creator Analytics" at bounding box center [95, 105] width 119 height 24
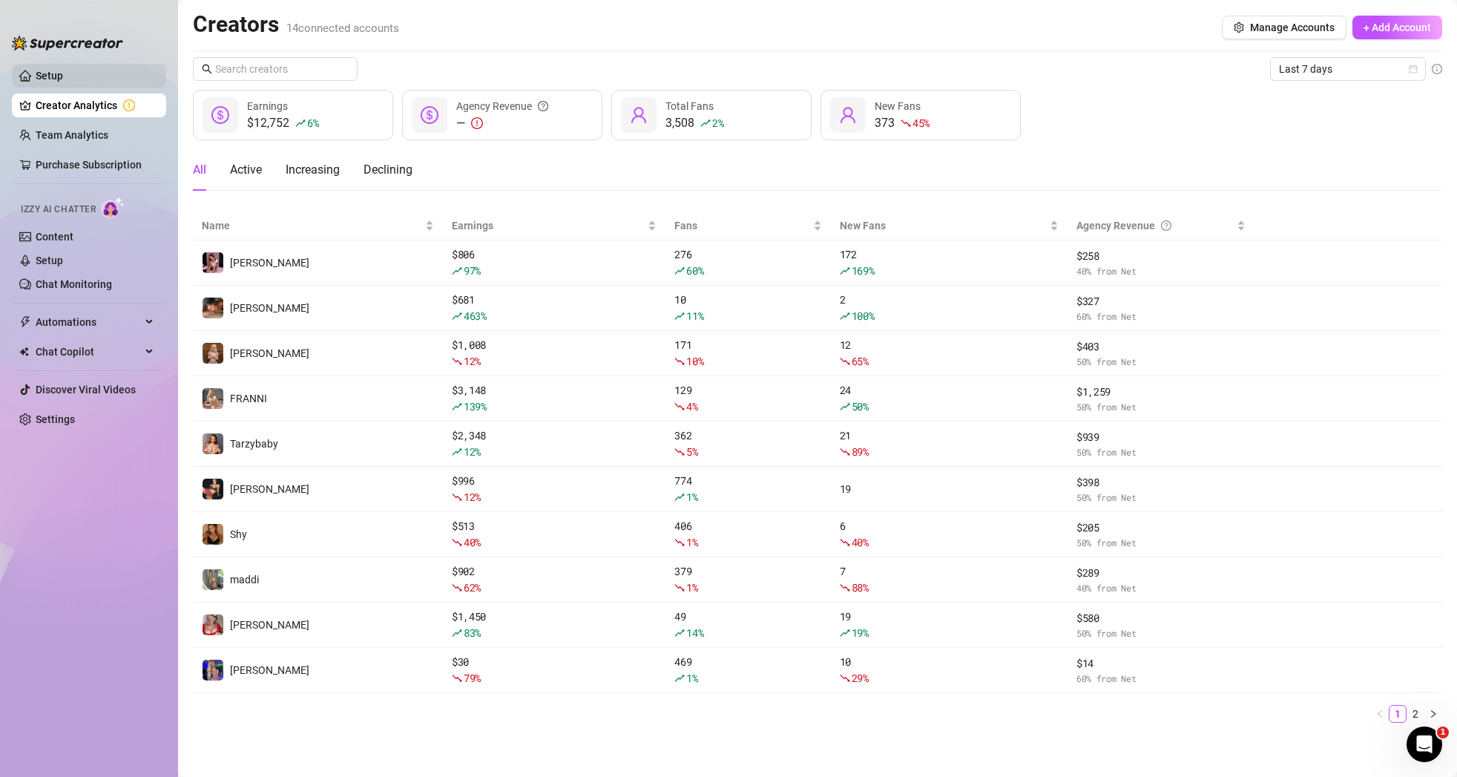
click at [63, 78] on link "Setup" at bounding box center [49, 76] width 27 height 12
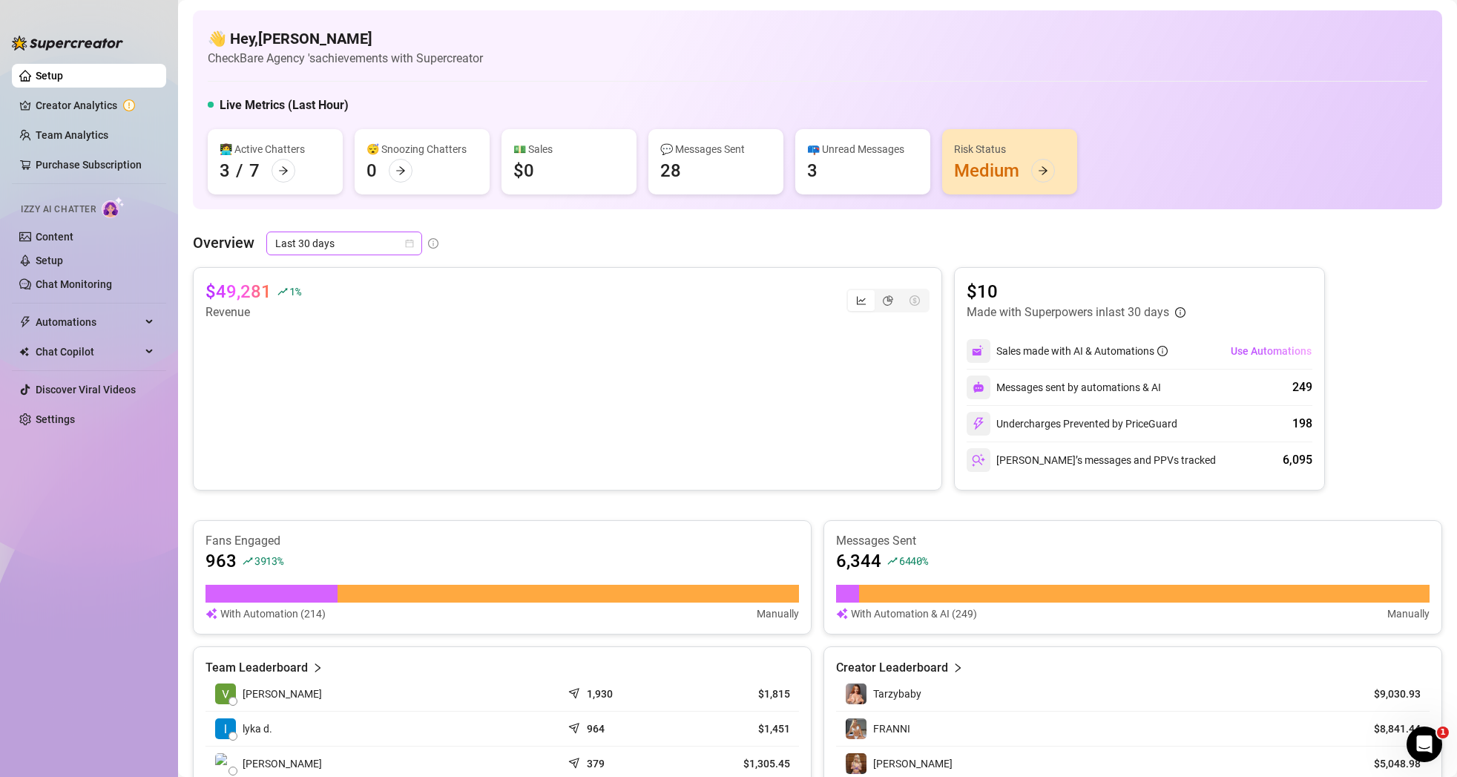
click at [417, 240] on div "Last 30 days" at bounding box center [344, 243] width 156 height 24
click at [337, 378] on div "Custom date" at bounding box center [343, 368] width 150 height 24
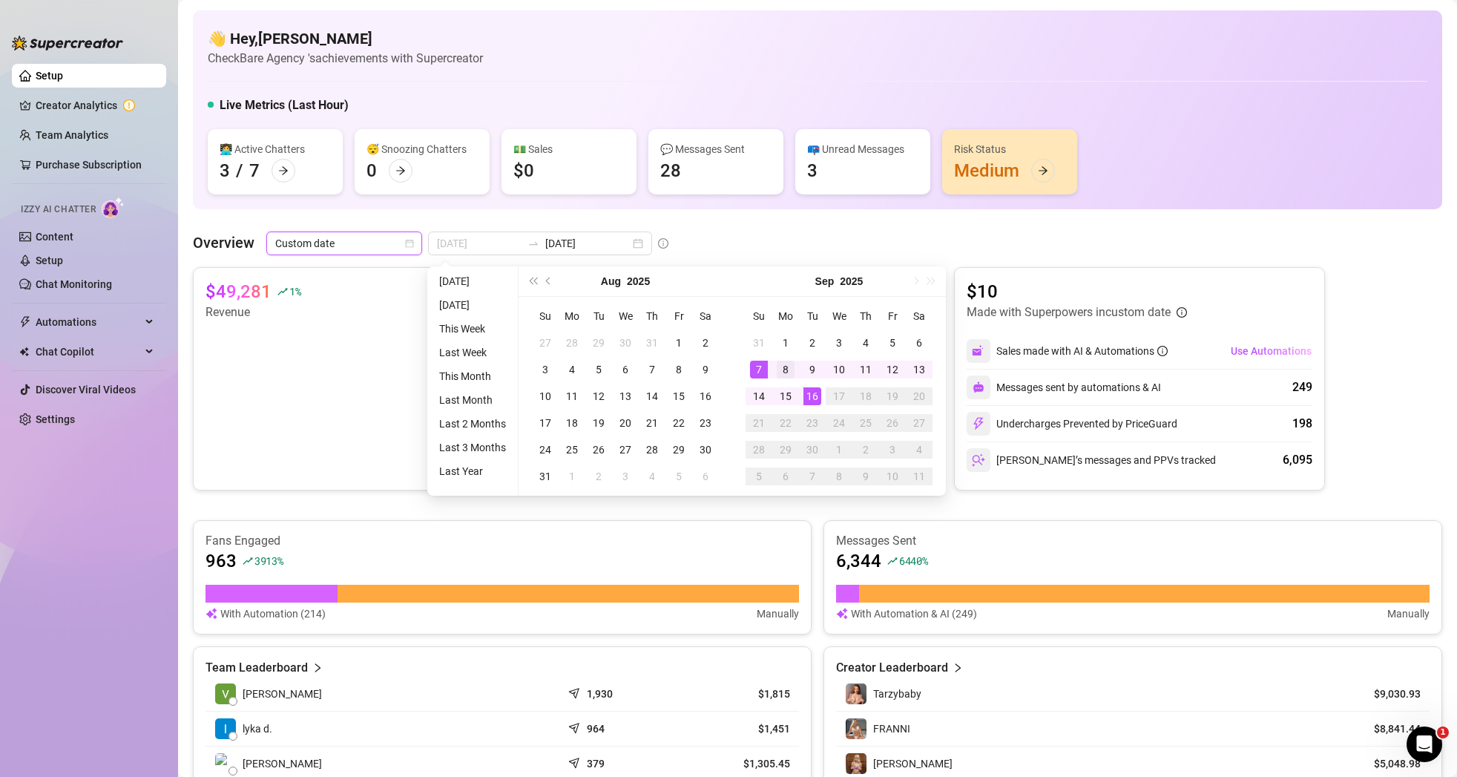
type input "[DATE]"
click at [786, 366] on div "8" at bounding box center [786, 369] width 18 height 18
type input "[DATE]"
click at [757, 396] on div "14" at bounding box center [759, 396] width 18 height 18
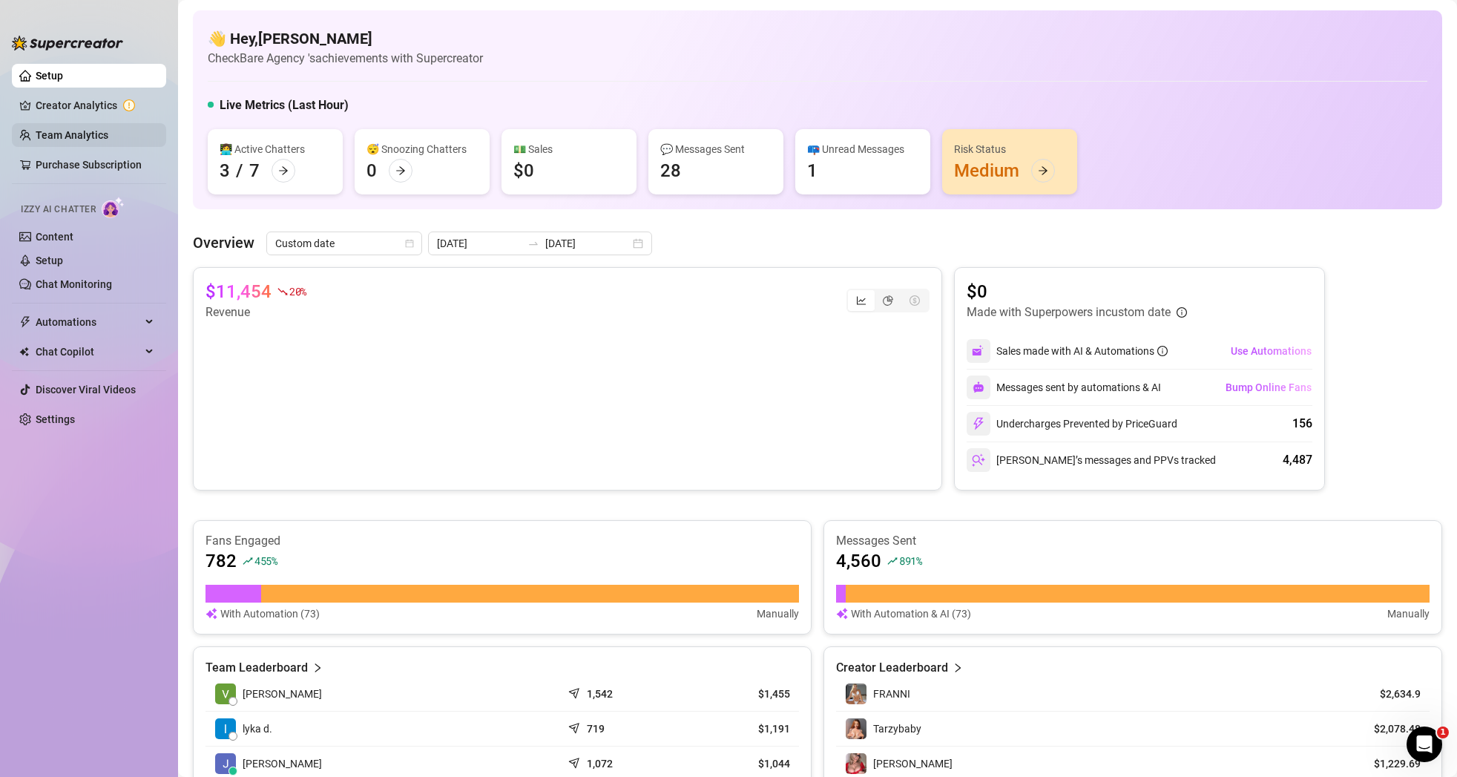
click at [96, 134] on link "Team Analytics" at bounding box center [72, 135] width 73 height 12
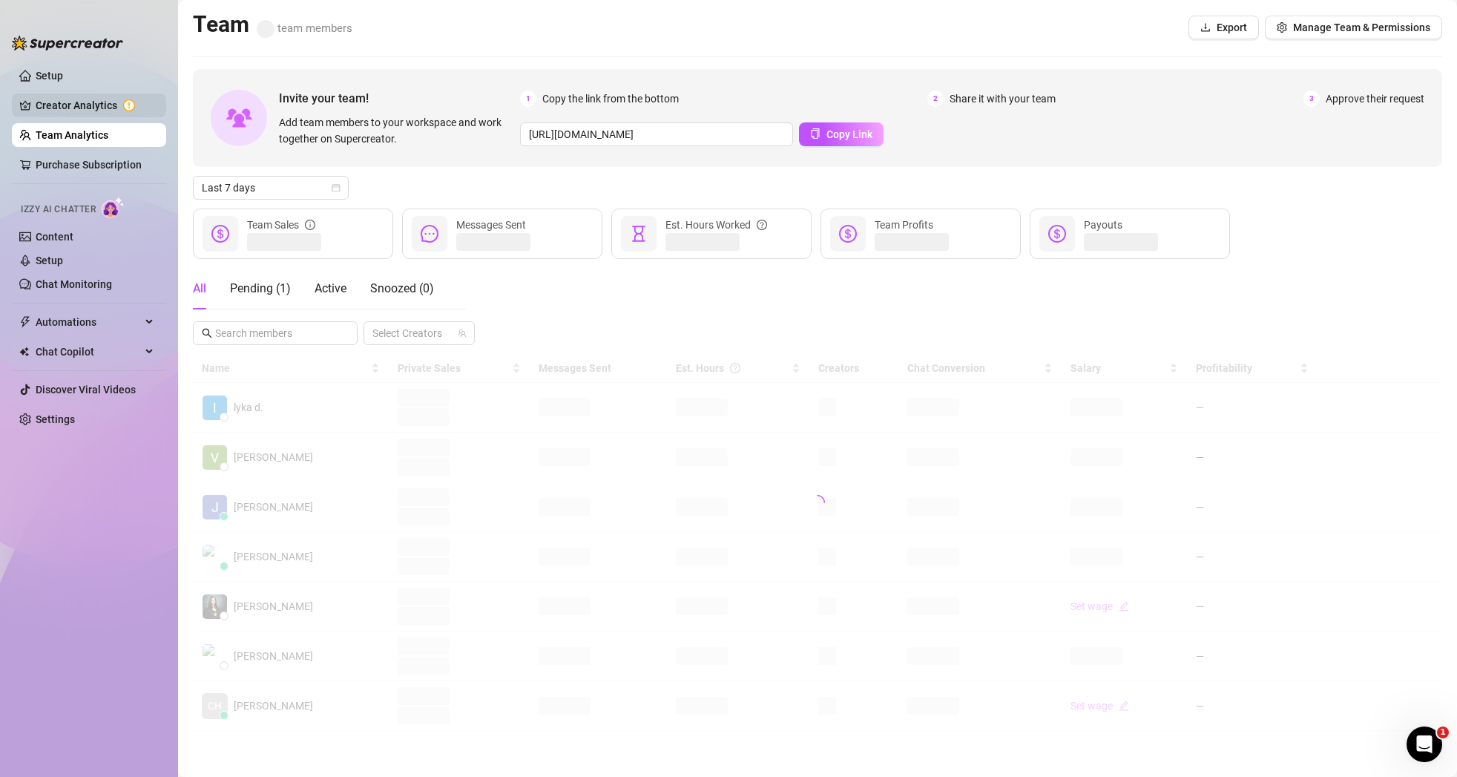
click at [105, 100] on link "Creator Analytics" at bounding box center [95, 105] width 119 height 24
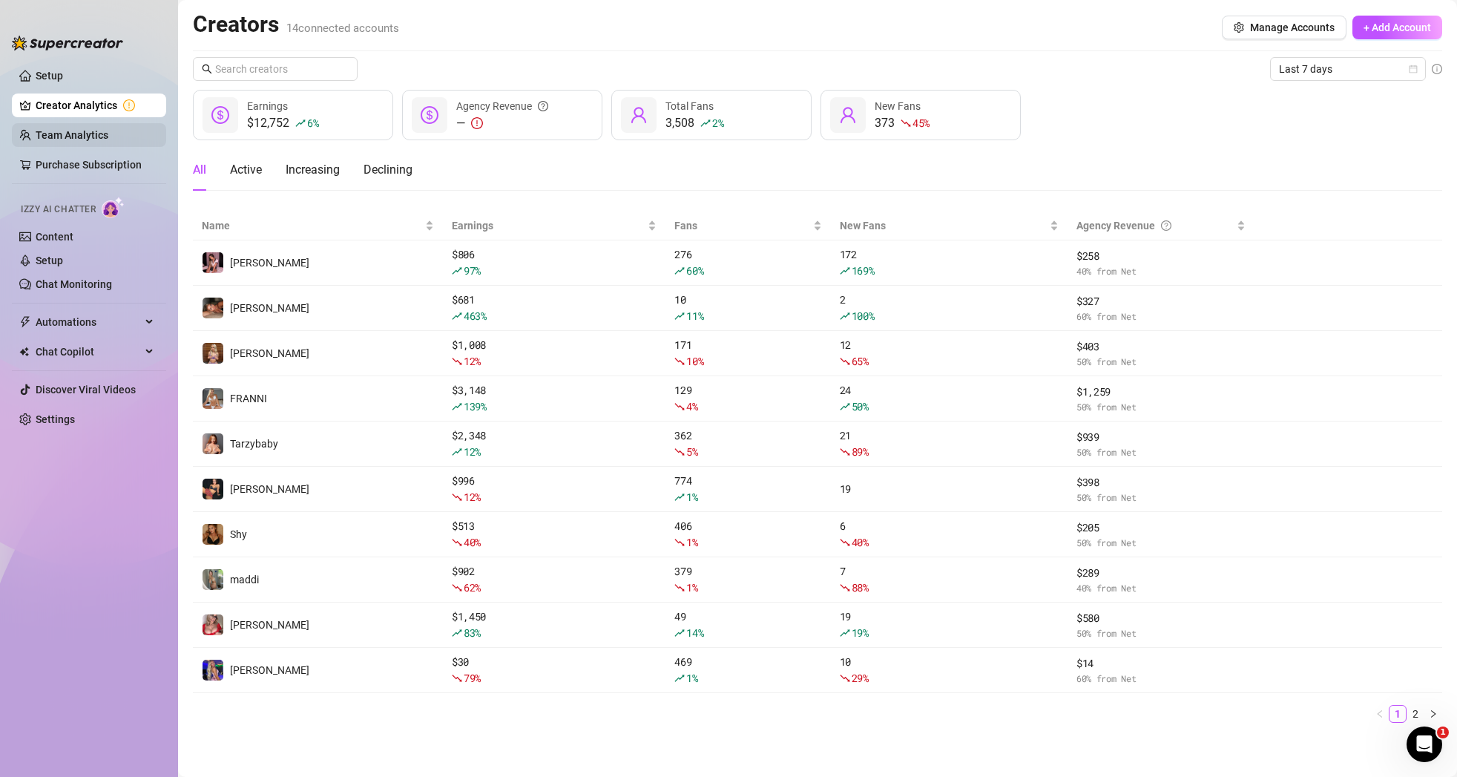
click at [108, 136] on link "Team Analytics" at bounding box center [72, 135] width 73 height 12
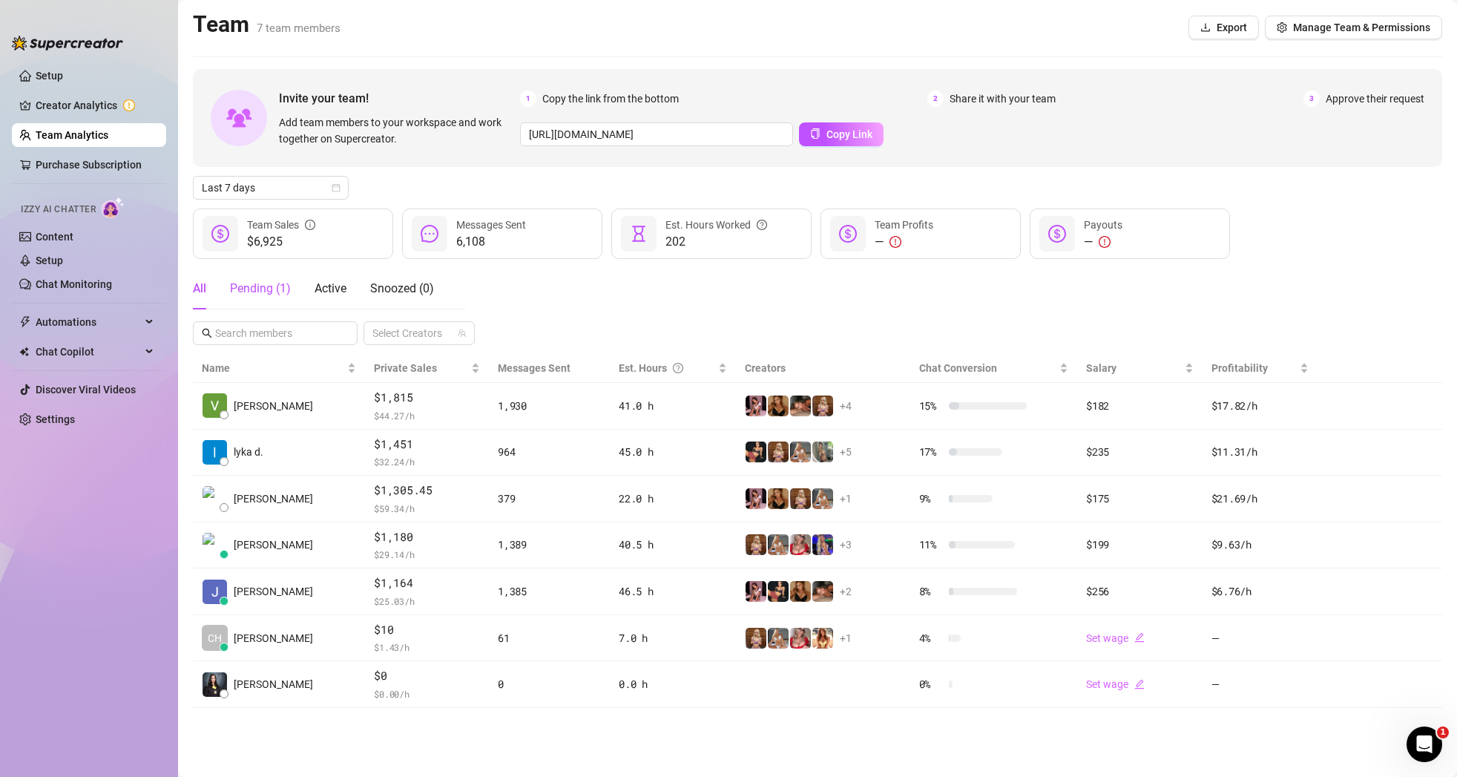
click at [270, 294] on div "Pending ( 1 )" at bounding box center [260, 289] width 61 height 18
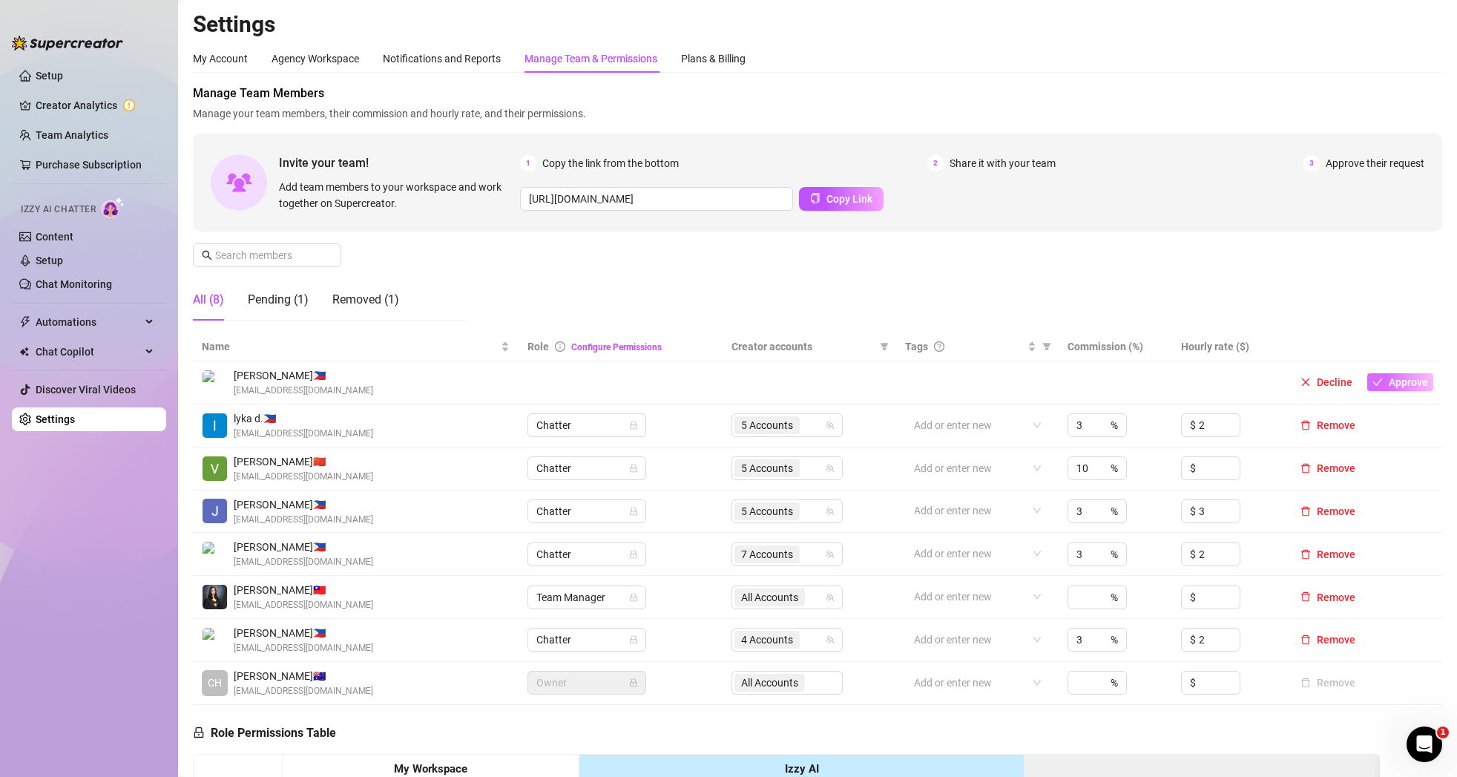
click at [1414, 385] on span "Approve" at bounding box center [1407, 382] width 39 height 12
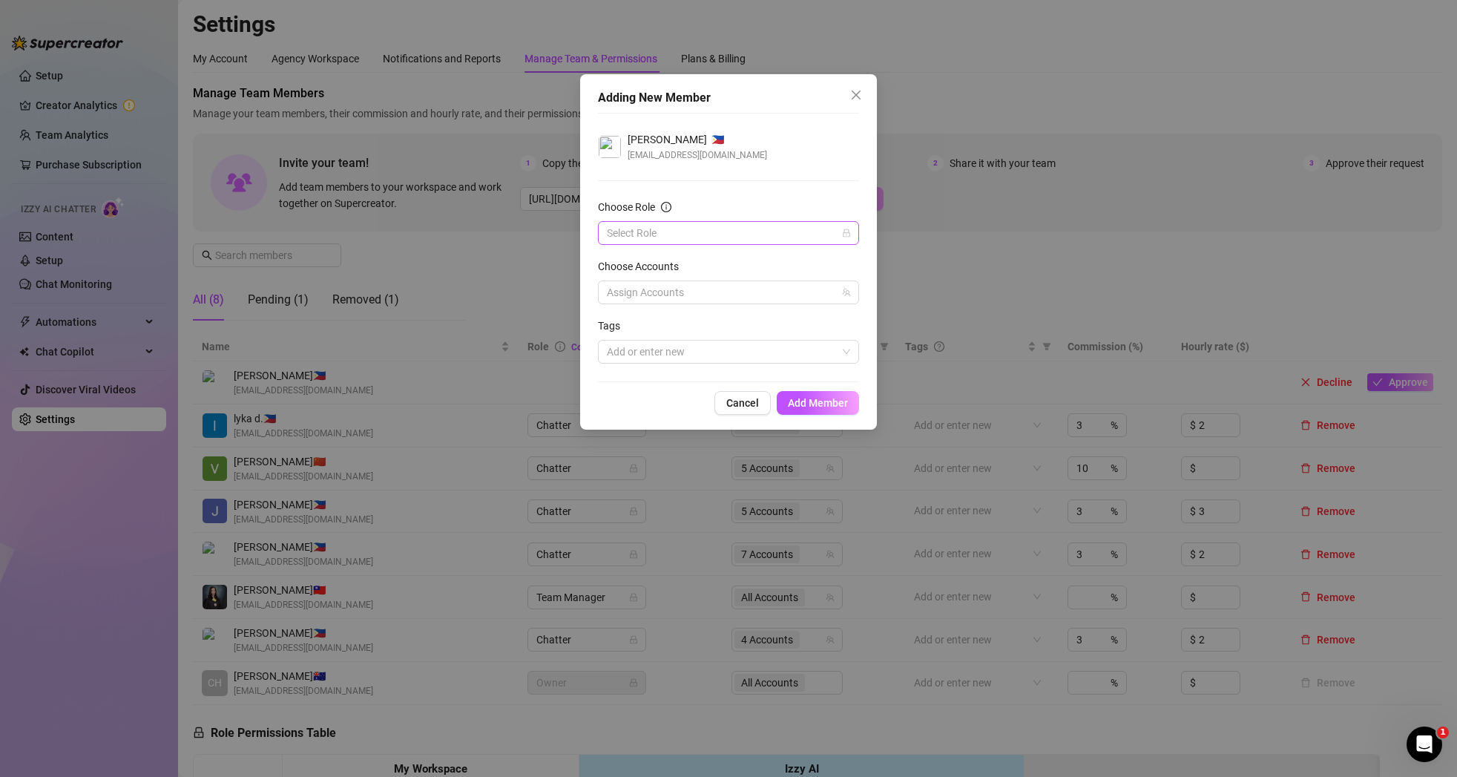
click at [702, 238] on input "Choose Role" at bounding box center [722, 233] width 230 height 22
click at [688, 271] on div "Chatter" at bounding box center [728, 263] width 255 height 24
click at [737, 235] on span "Chatter" at bounding box center [728, 233] width 243 height 22
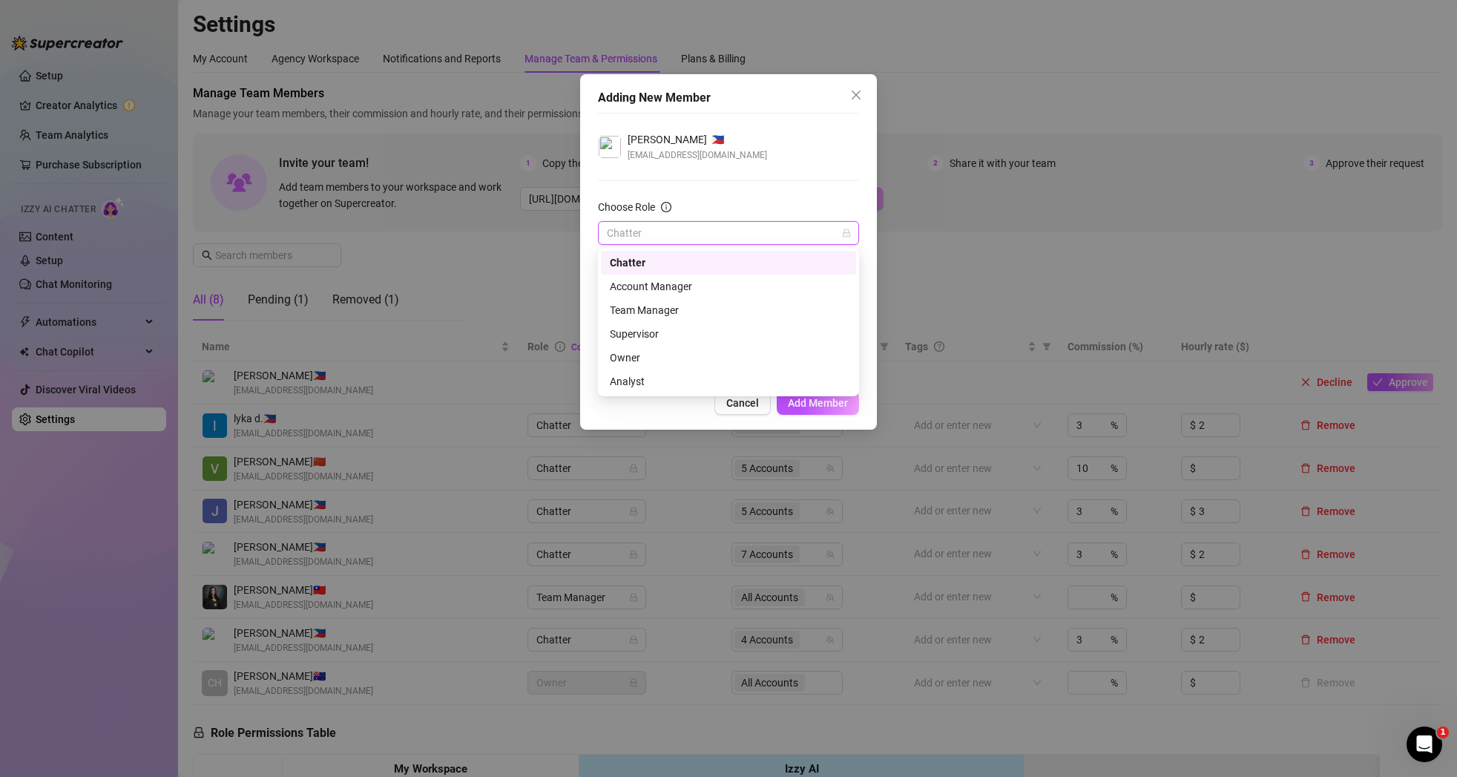
click at [737, 235] on span "Chatter" at bounding box center [728, 233] width 243 height 22
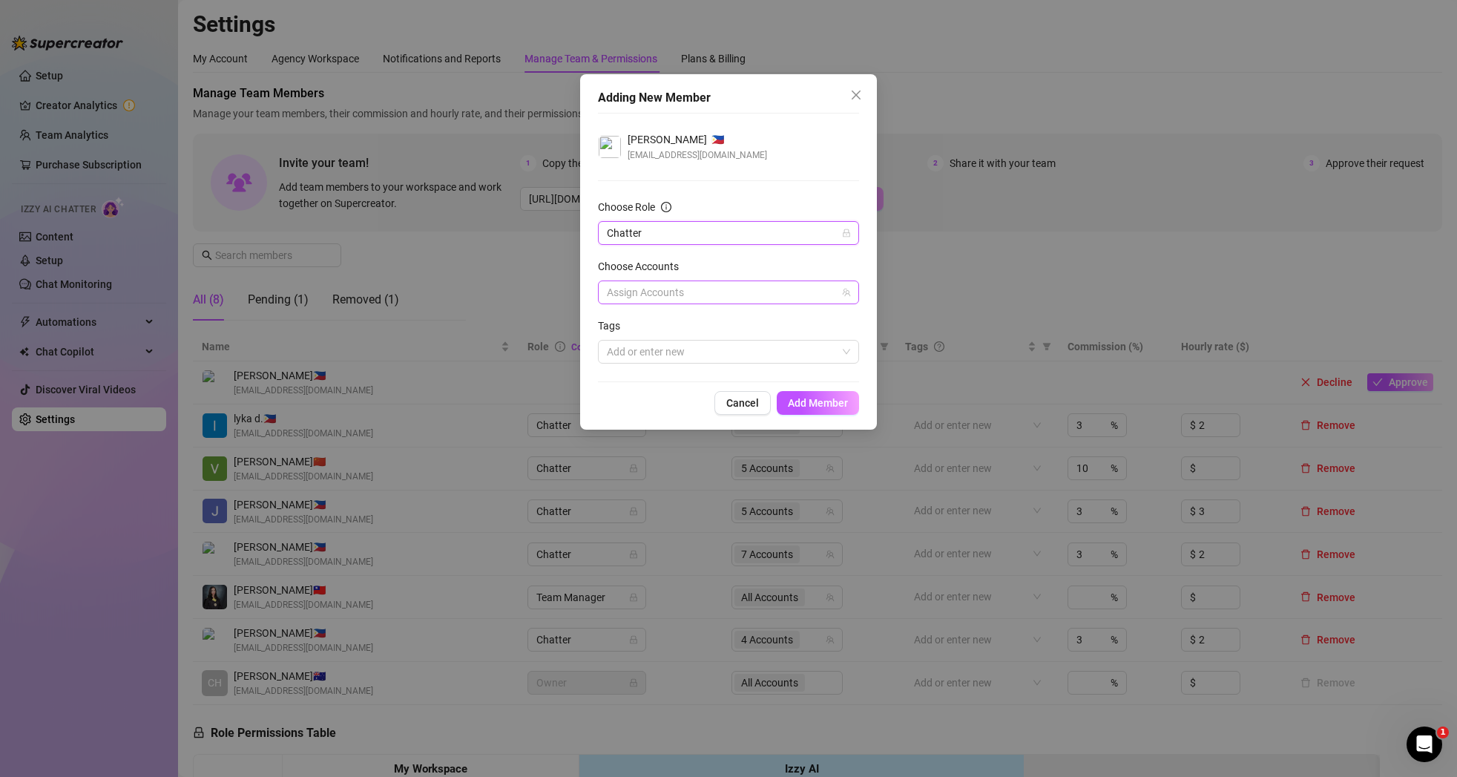
click at [705, 284] on div at bounding box center [721, 292] width 240 height 21
click at [705, 290] on div at bounding box center [721, 292] width 240 height 21
click at [815, 402] on span "Add Member" at bounding box center [818, 403] width 60 height 12
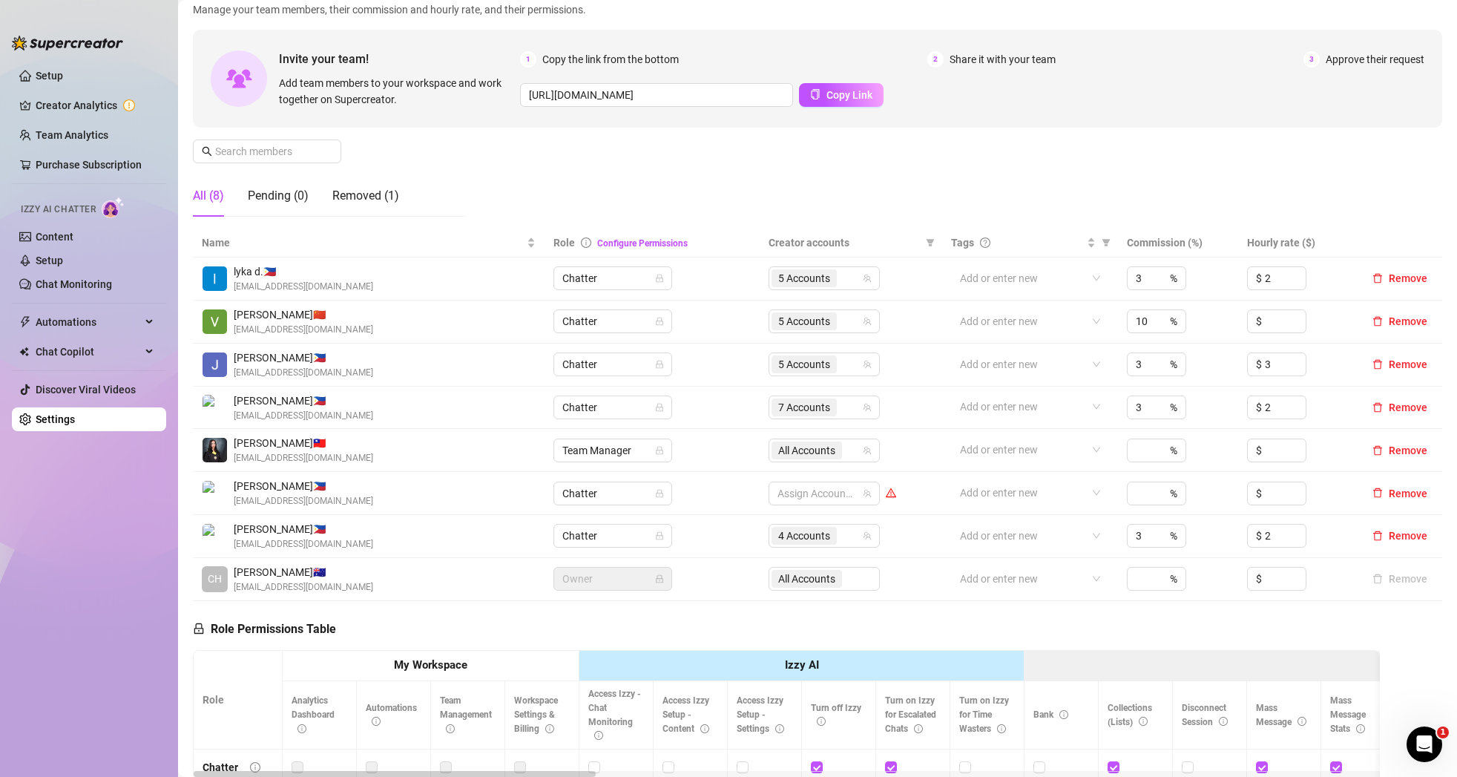
scroll to position [103, 0]
